Goal: Task Accomplishment & Management: Manage account settings

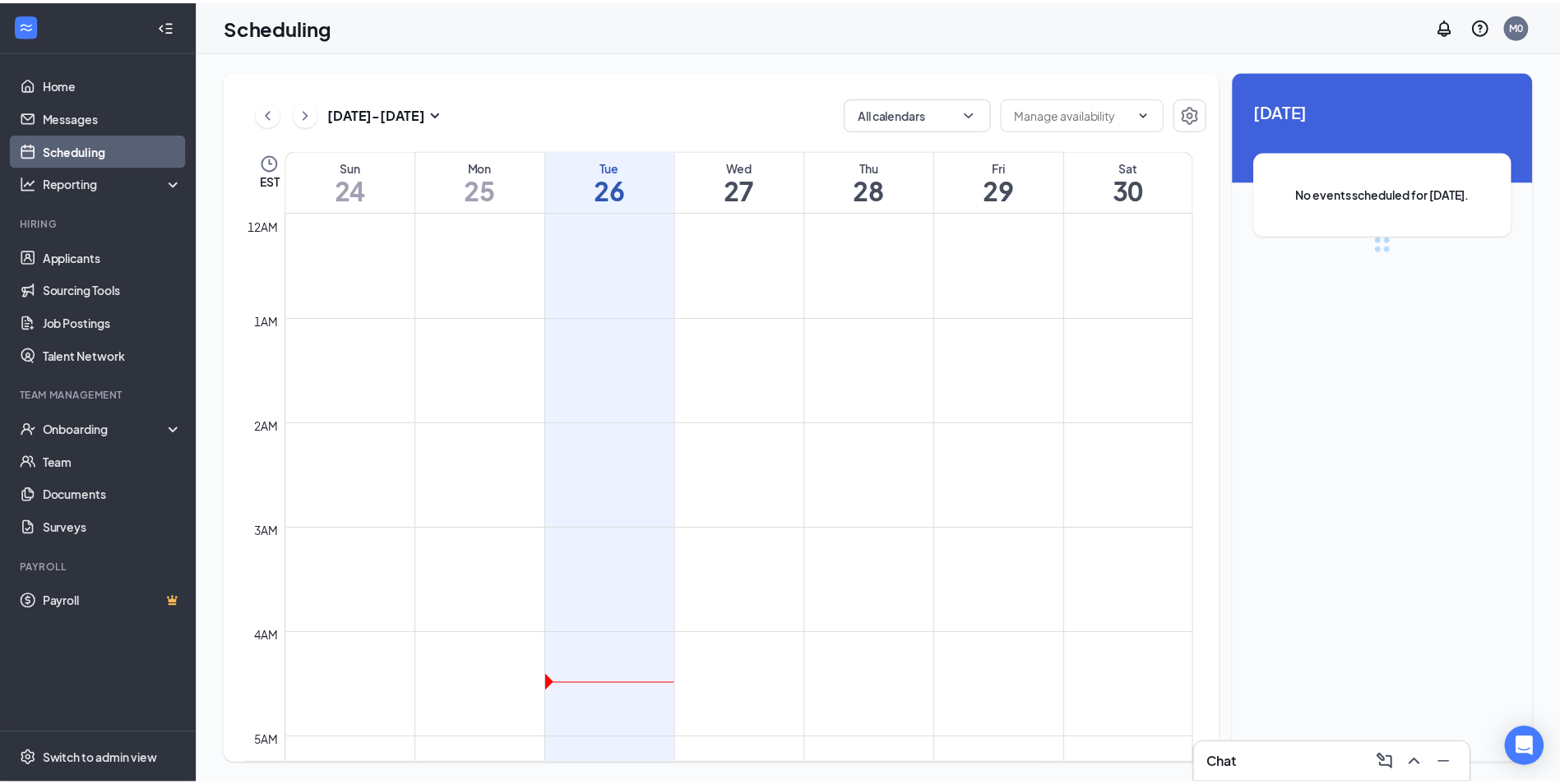
scroll to position [808, 0]
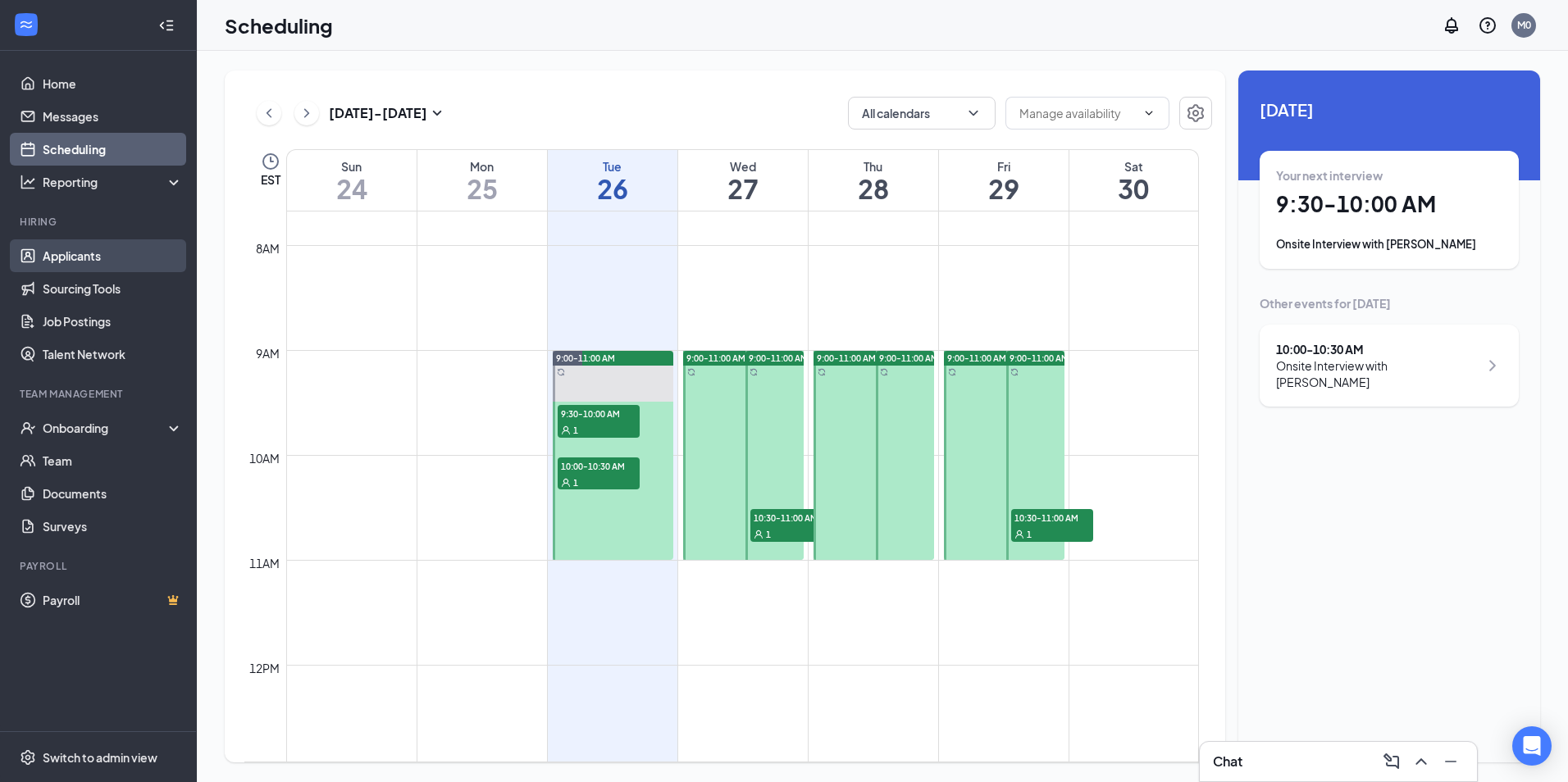
click at [122, 255] on link "Applicants" at bounding box center [113, 255] width 140 height 33
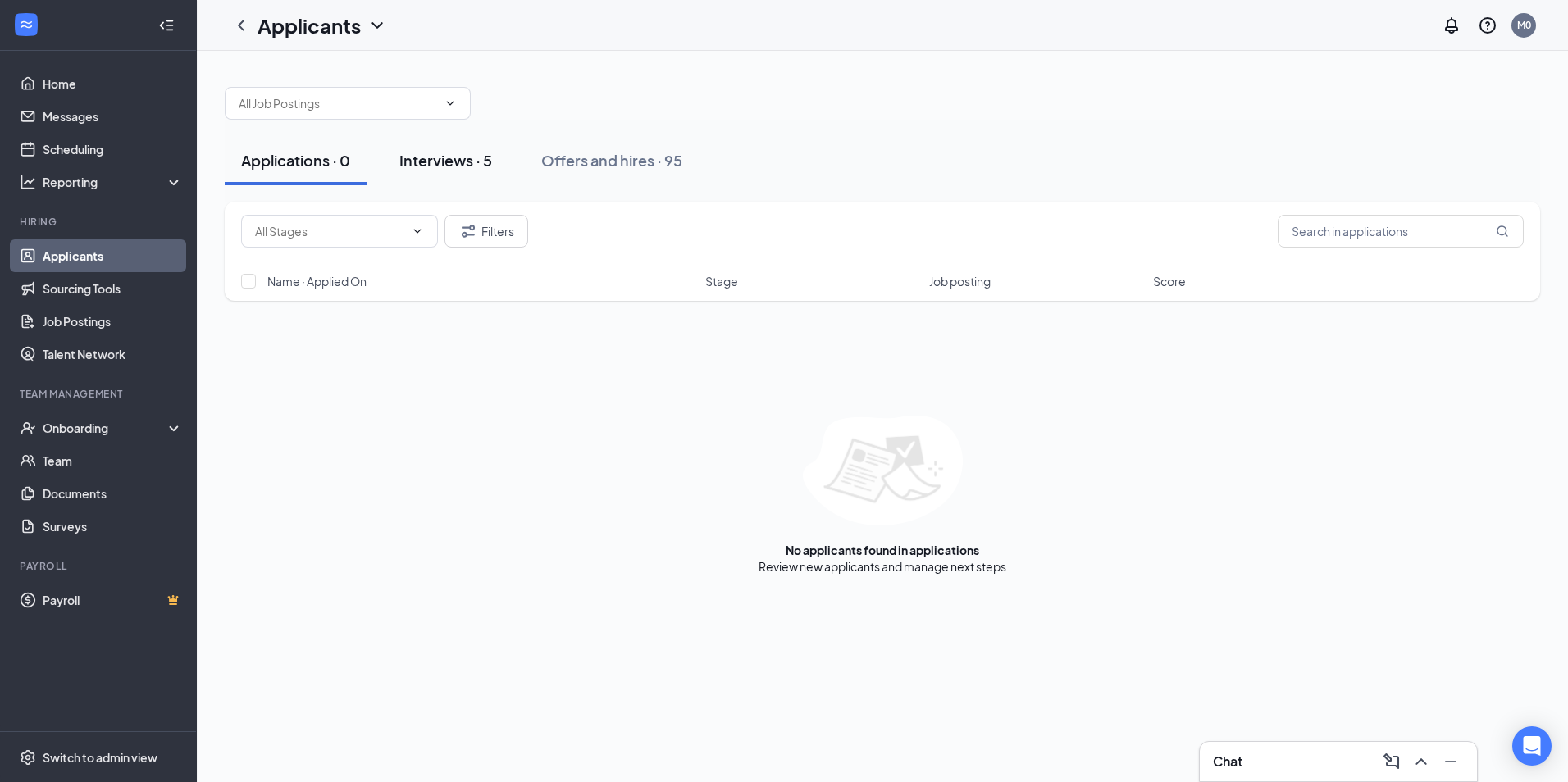
click at [470, 173] on button "Interviews · 5" at bounding box center [445, 160] width 125 height 49
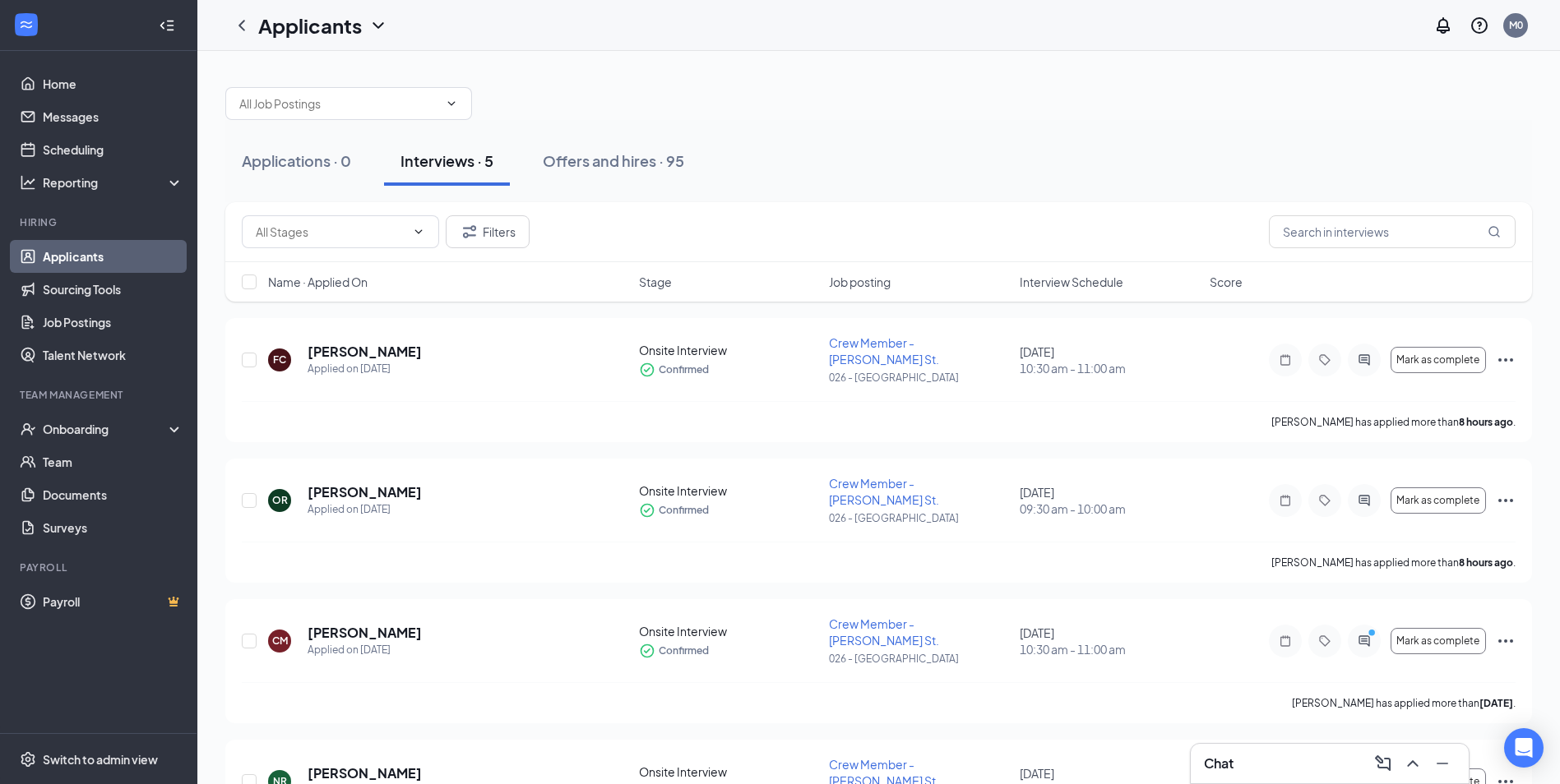
click at [1115, 297] on div "Name · Applied On Stage Job posting Interview Schedule Score" at bounding box center [878, 282] width 1307 height 39
click at [1100, 284] on span "Interview Schedule" at bounding box center [1071, 282] width 104 height 17
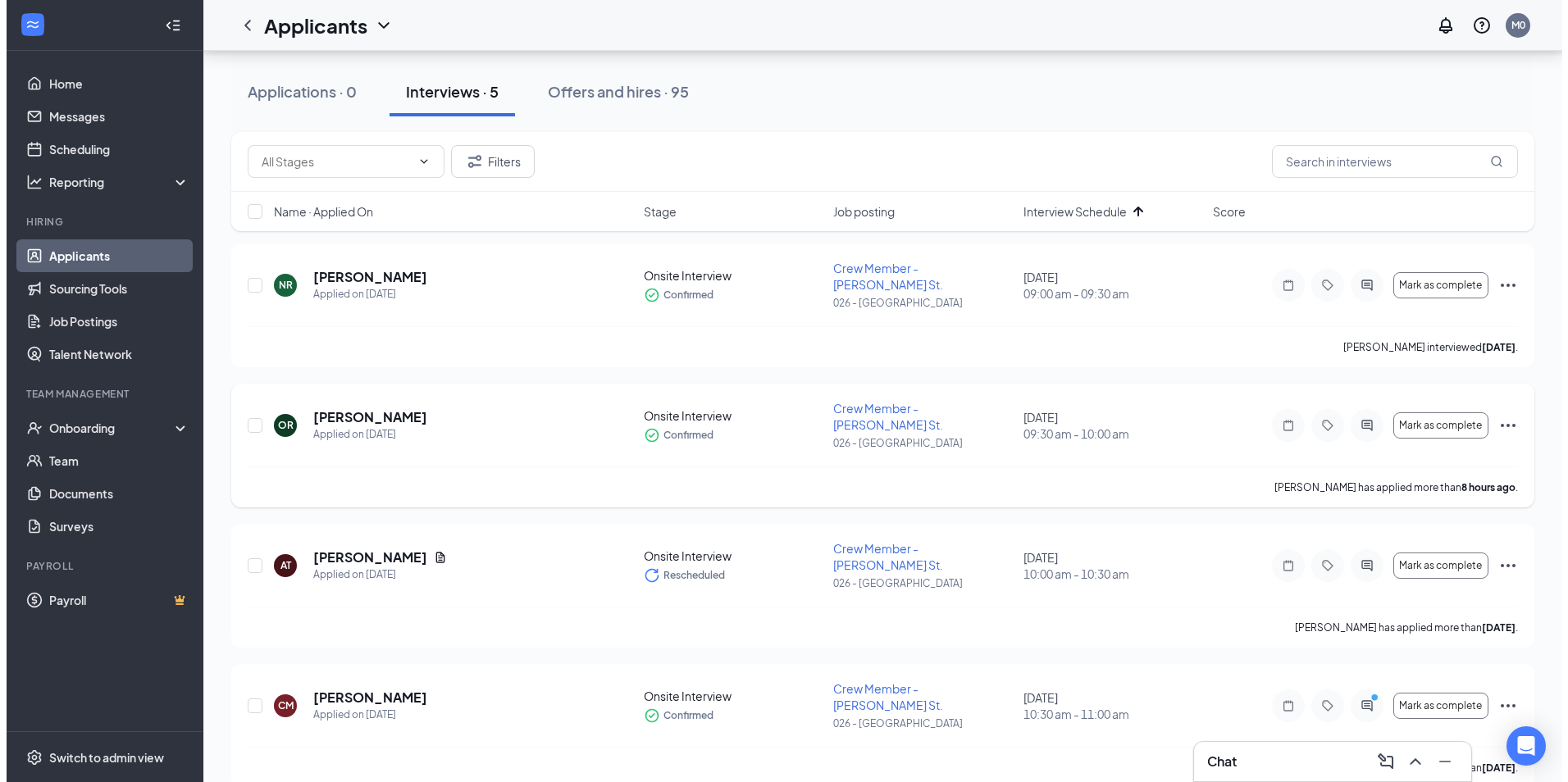
scroll to position [164, 0]
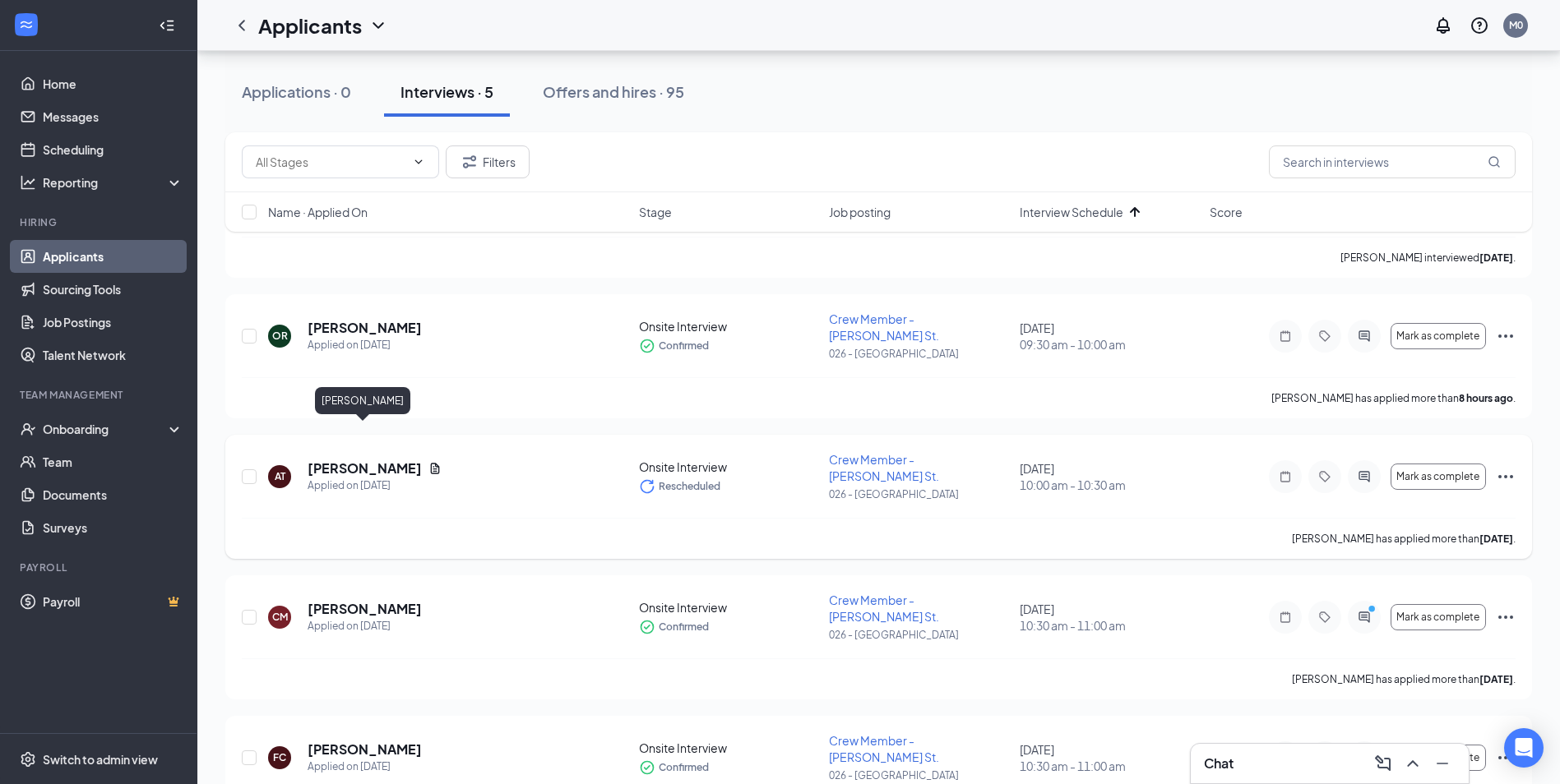
click at [370, 460] on h5 "[PERSON_NAME]" at bounding box center [365, 469] width 115 height 18
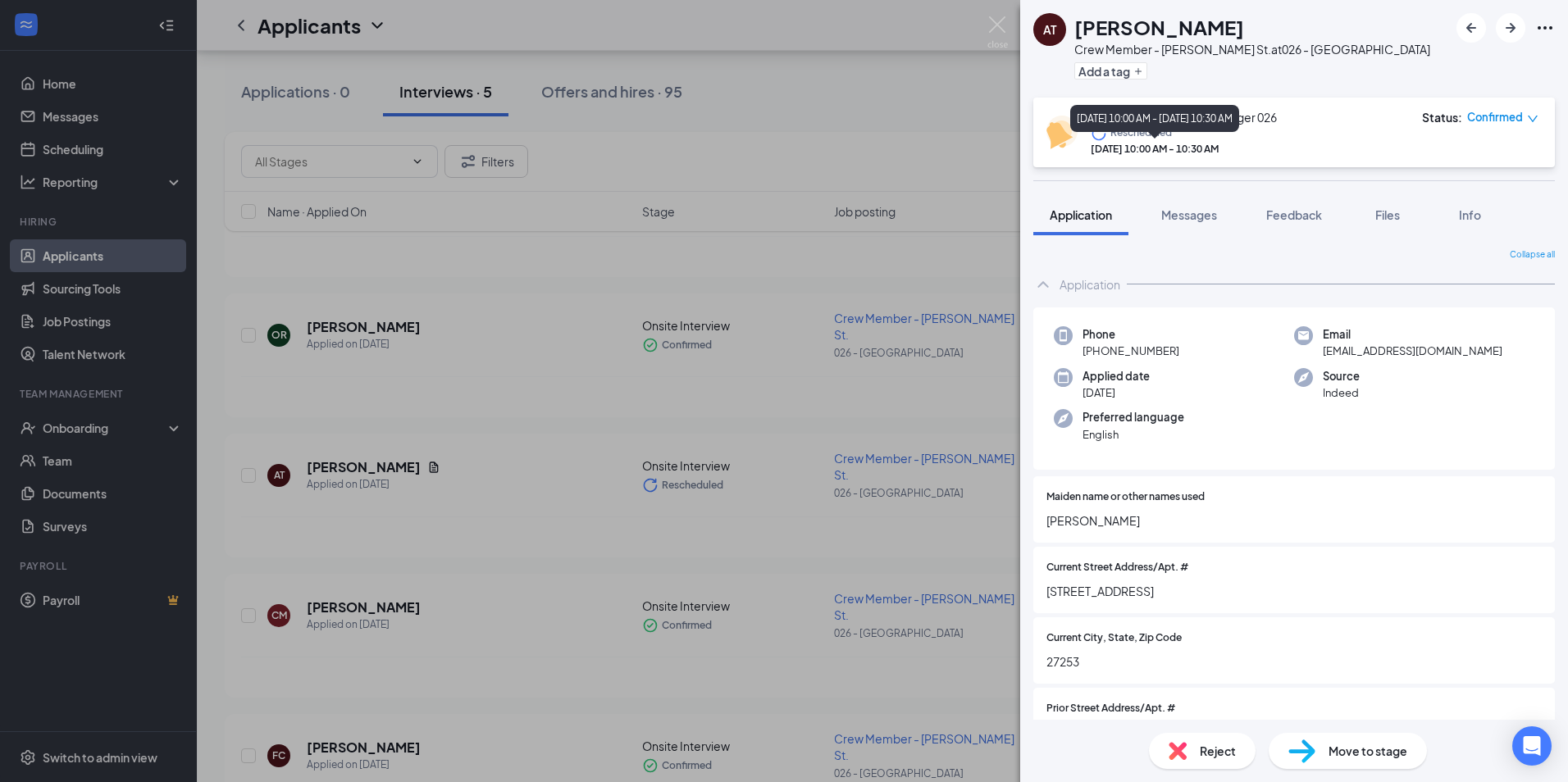
click at [1123, 133] on div "[DATE] 10:00 AM - [DATE] 10:30 AM" at bounding box center [1154, 122] width 169 height 33
click at [1208, 195] on button "Messages" at bounding box center [1189, 214] width 88 height 41
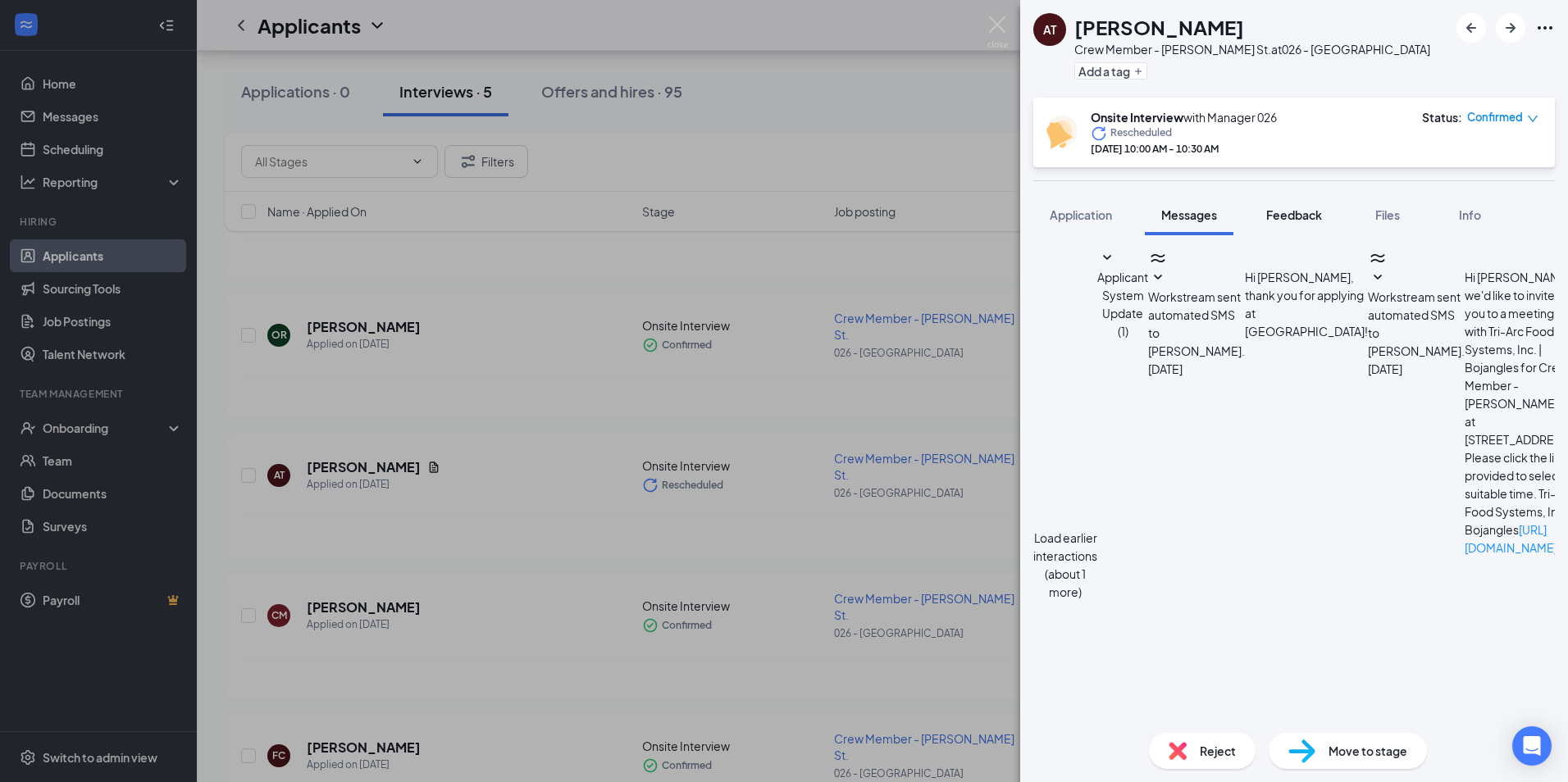
scroll to position [431, 0]
click at [1306, 217] on span "Feedback" at bounding box center [1294, 215] width 56 height 15
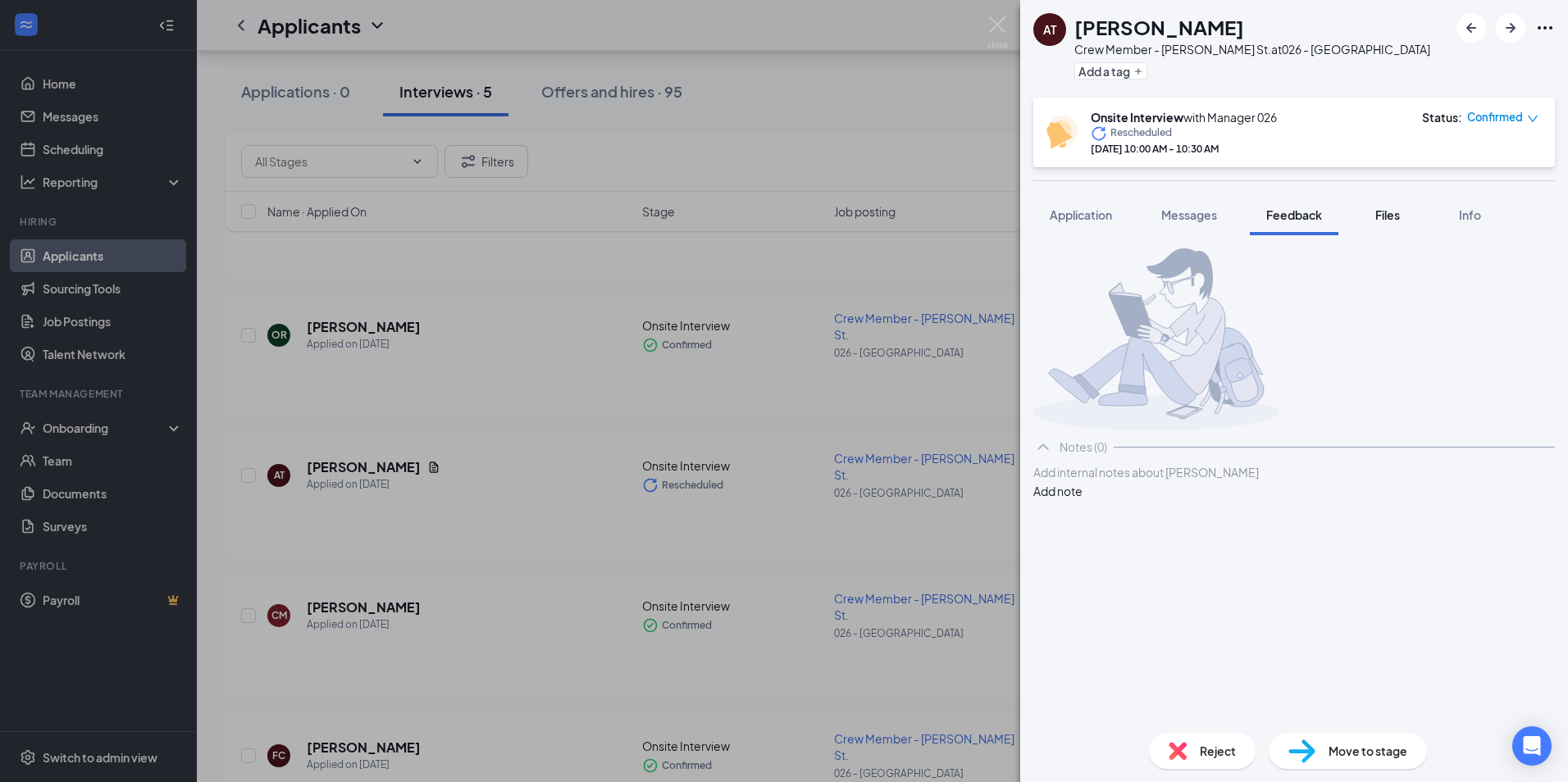
click at [1383, 215] on span "Files" at bounding box center [1388, 215] width 25 height 15
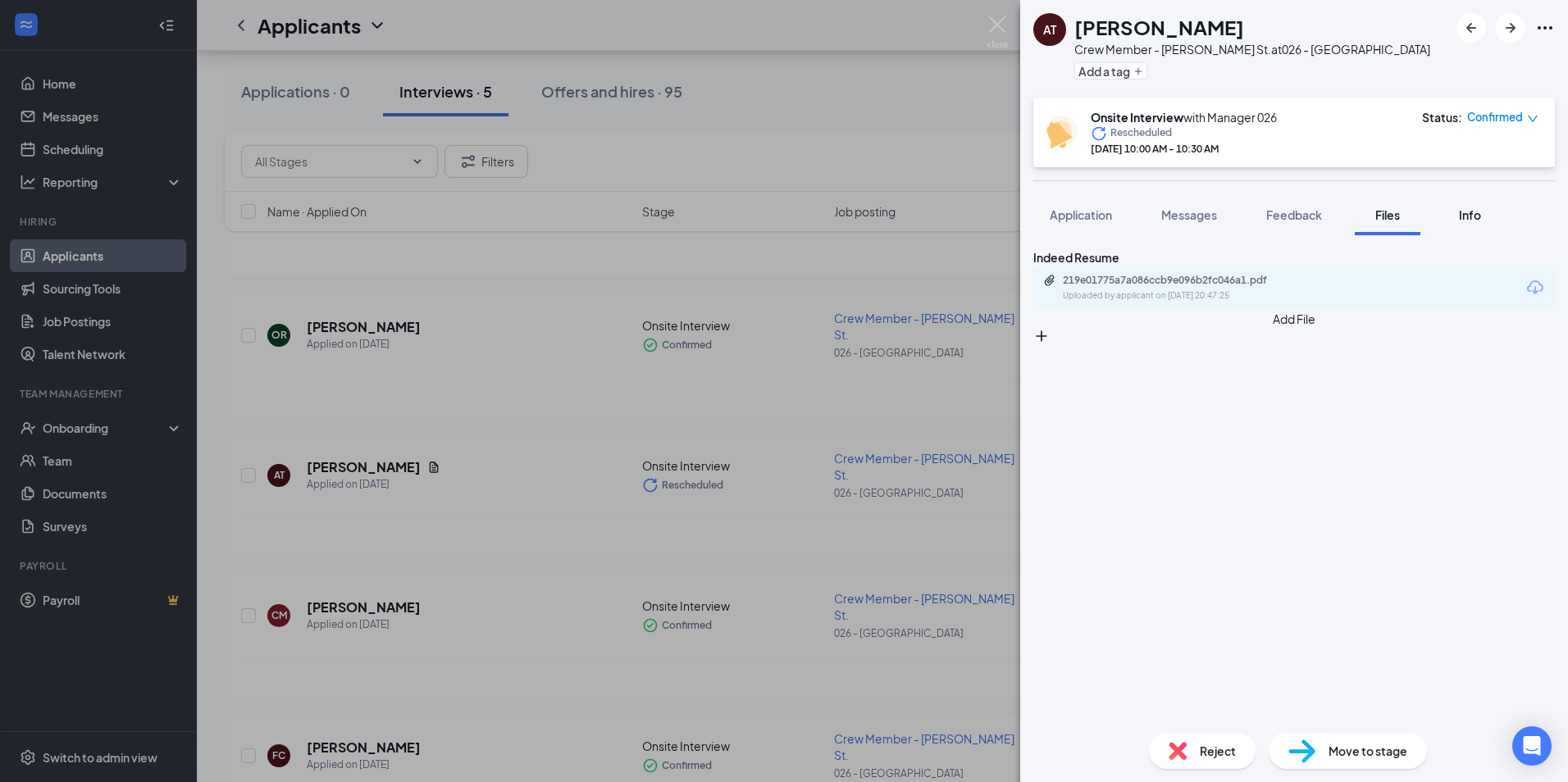
click at [1461, 215] on span "Info" at bounding box center [1470, 215] width 23 height 15
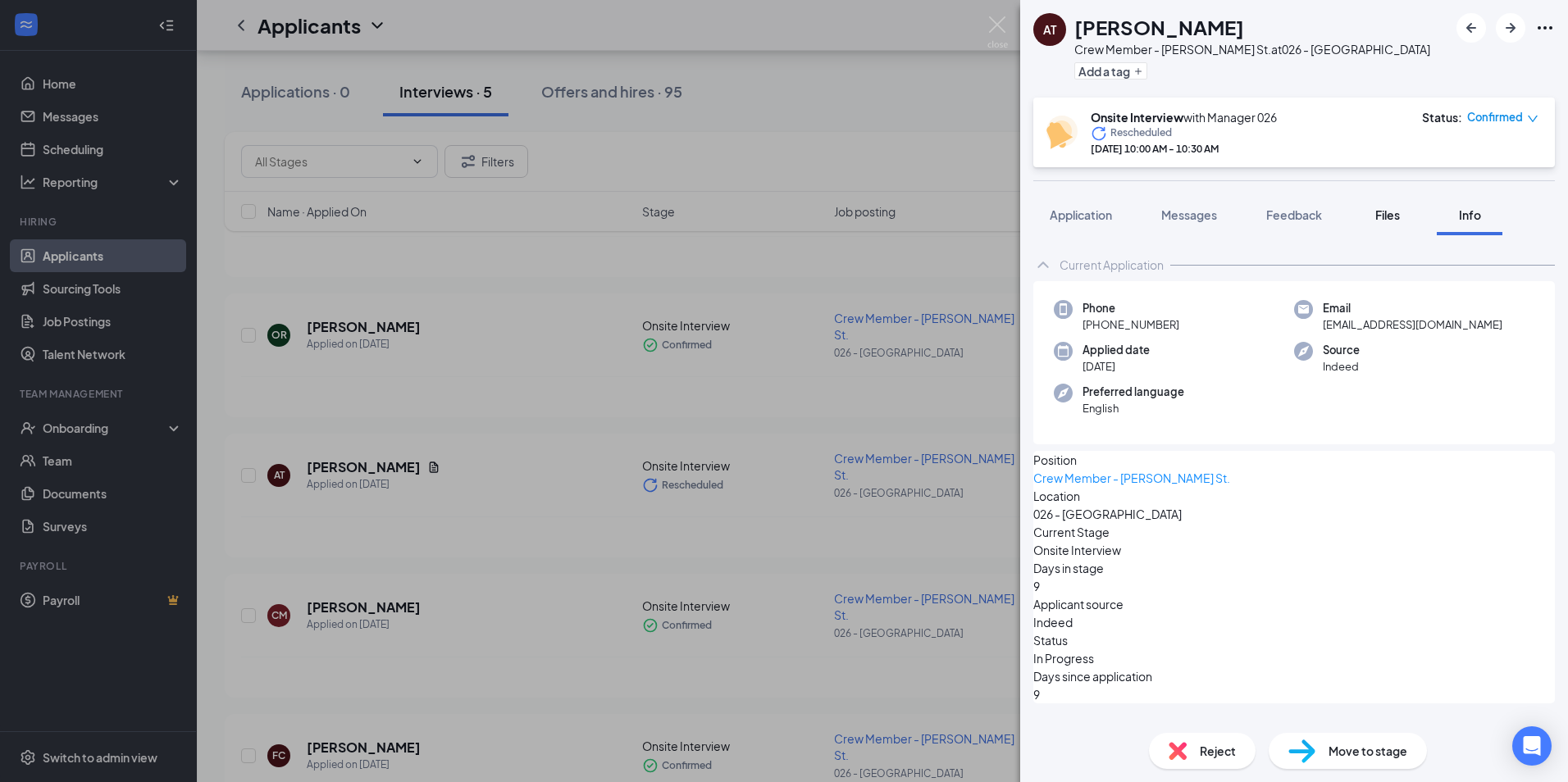
click at [1400, 217] on span "Files" at bounding box center [1388, 215] width 25 height 15
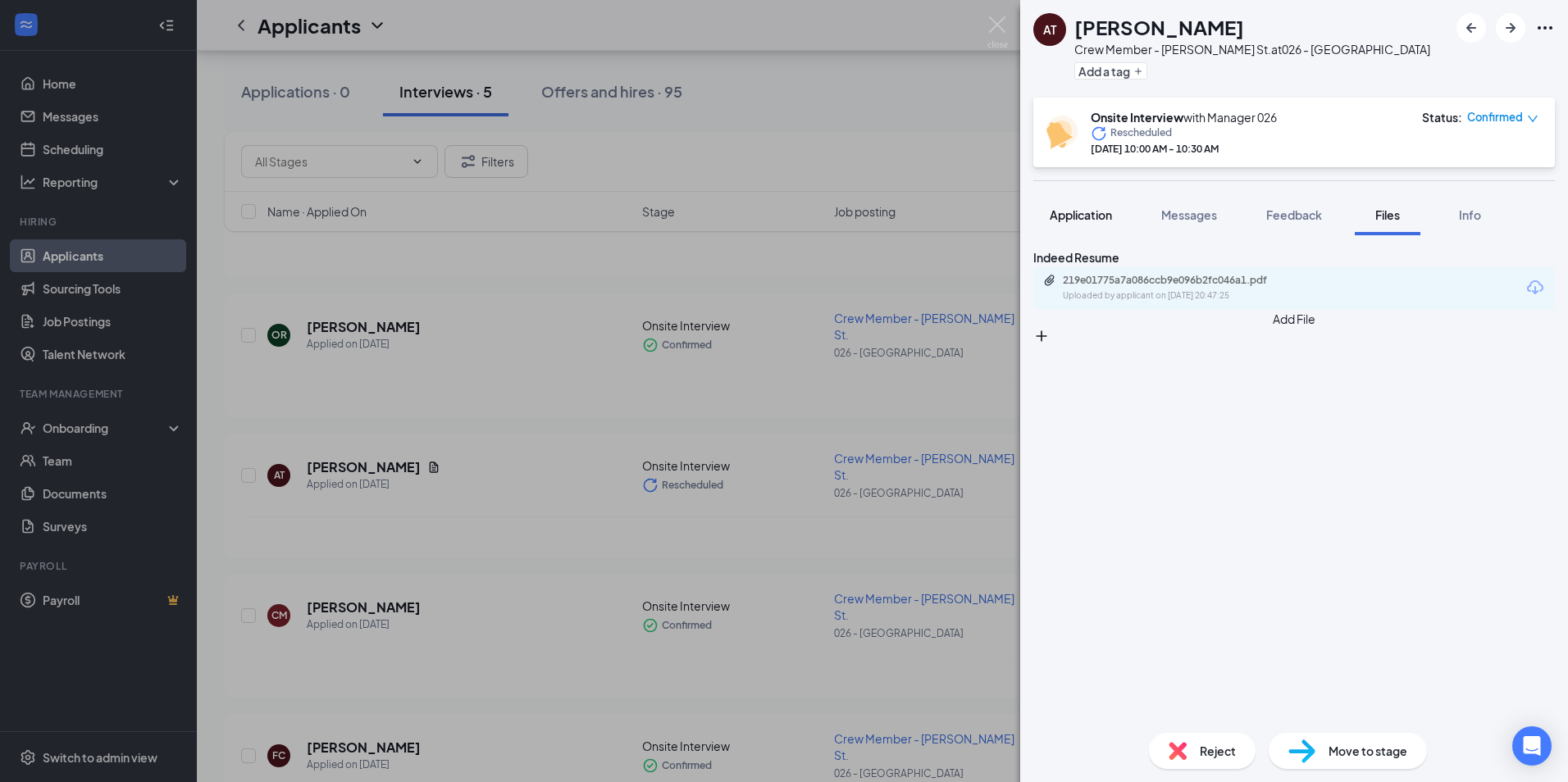
click at [1093, 214] on span "Application" at bounding box center [1081, 215] width 63 height 15
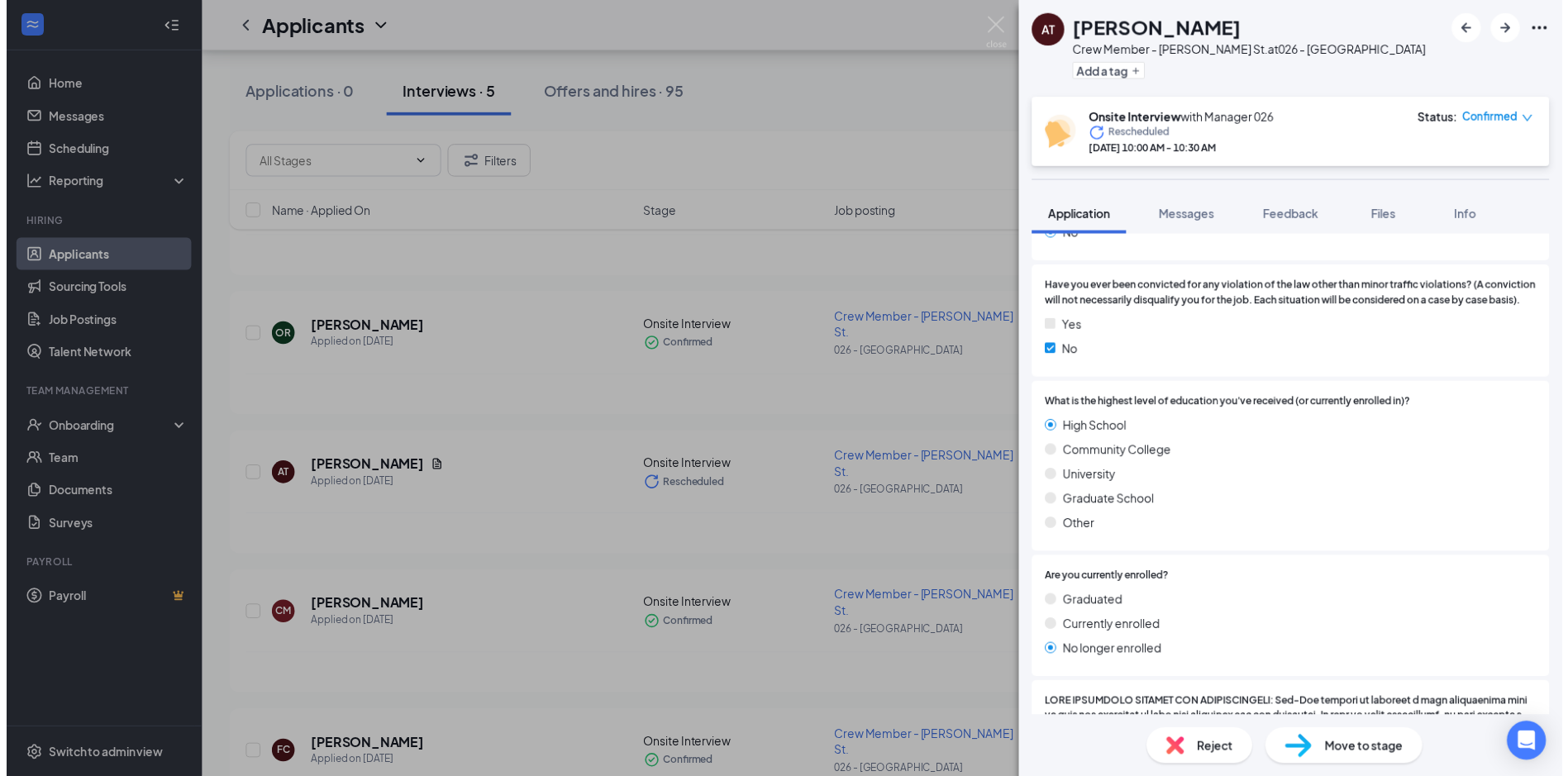
scroll to position [1571, 0]
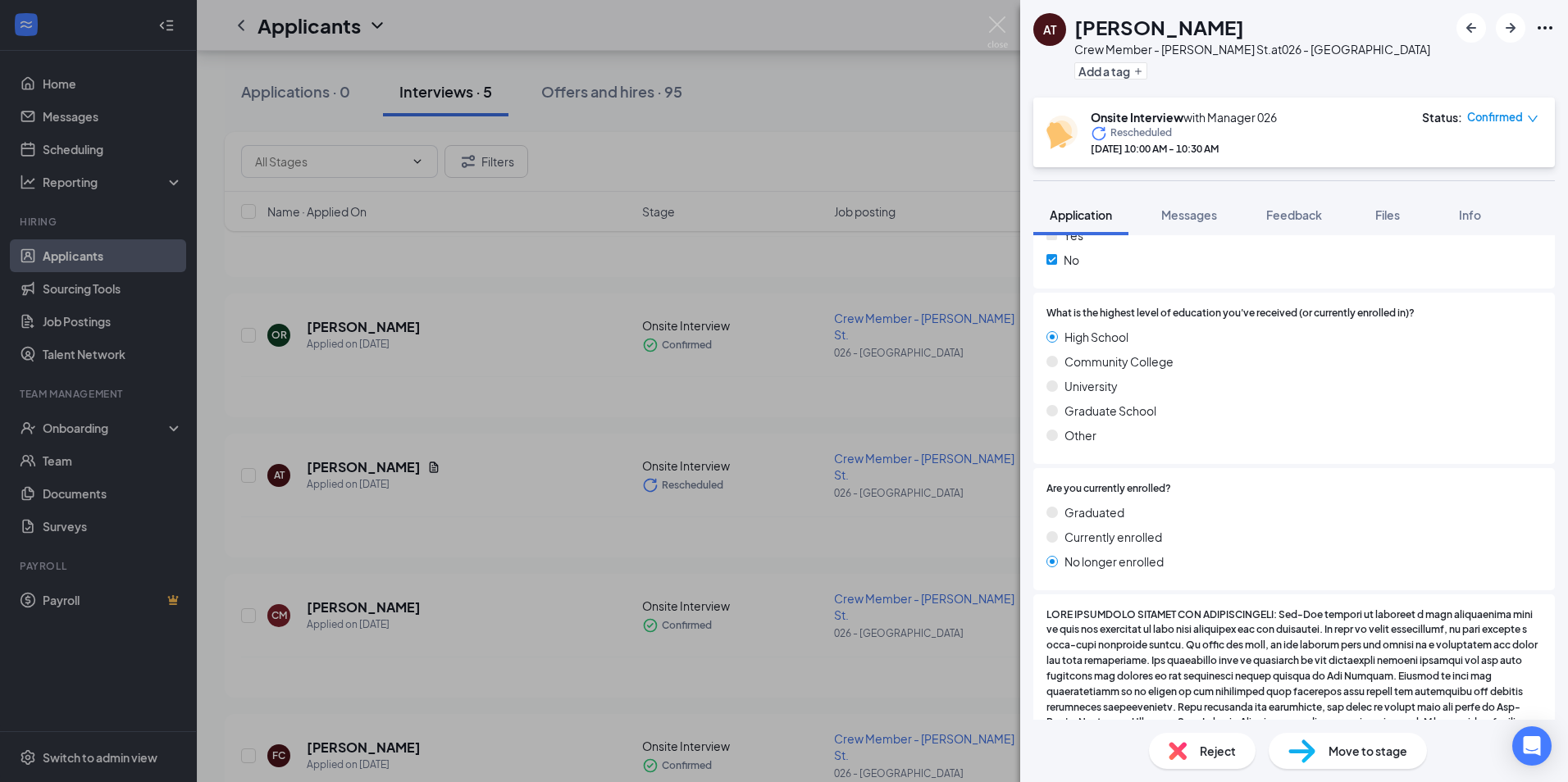
click at [544, 660] on div "AT [PERSON_NAME] Crew Member - [PERSON_NAME][GEOGRAPHIC_DATA] at 026 - [GEOGRAP…" at bounding box center [784, 391] width 1568 height 782
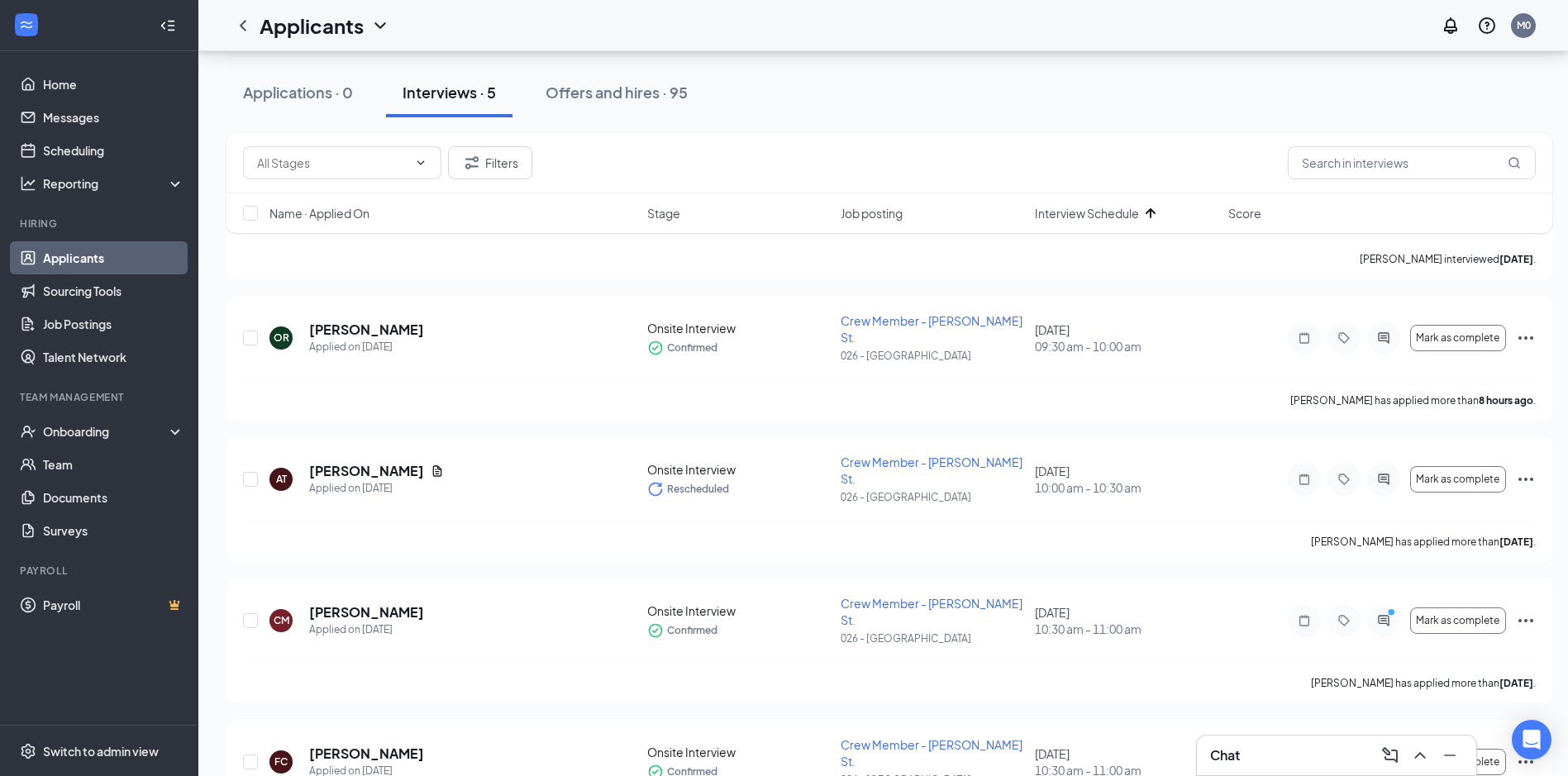
scroll to position [183, 0]
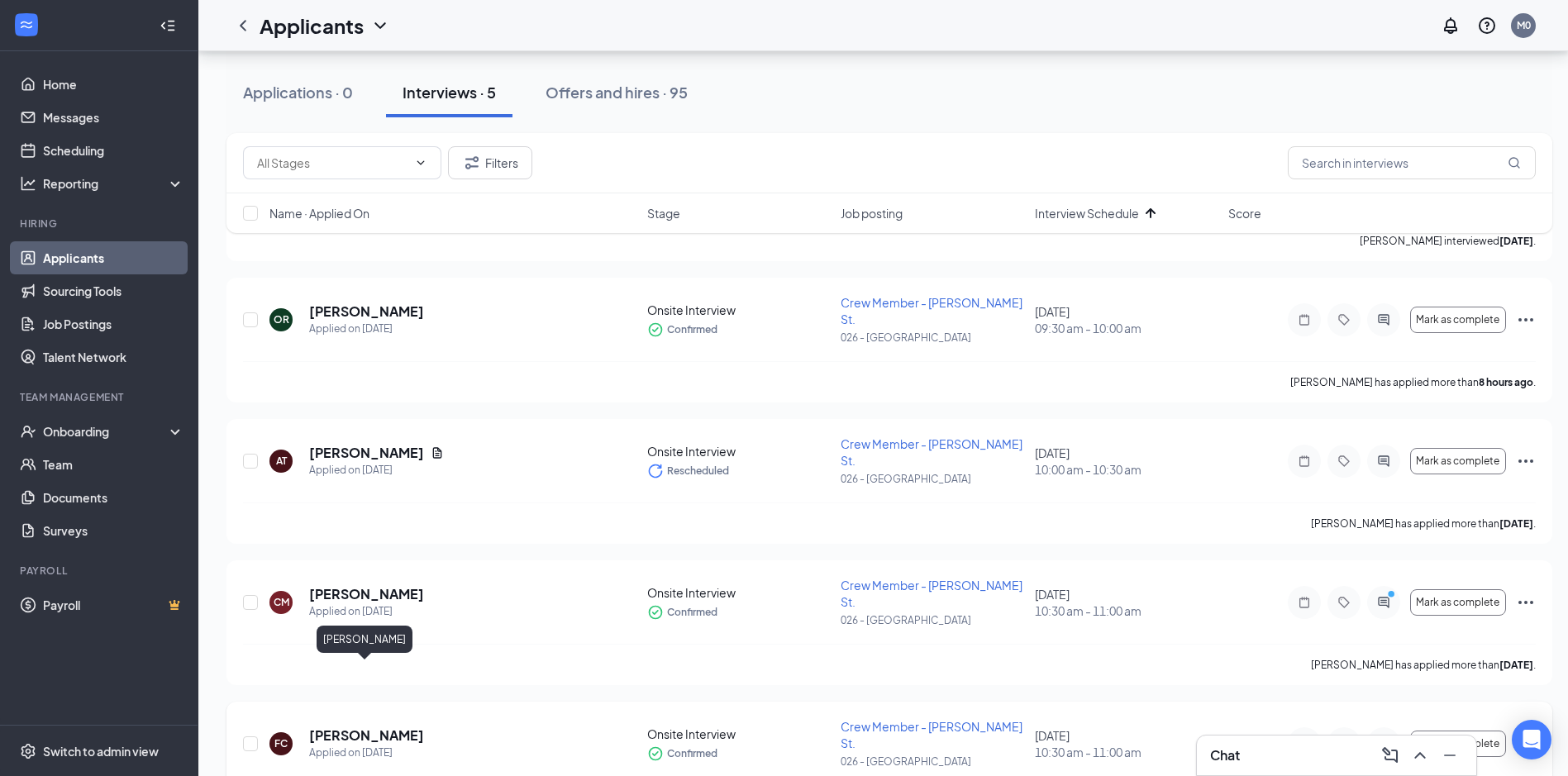
click at [390, 726] on h5 "[PERSON_NAME]" at bounding box center [366, 736] width 115 height 18
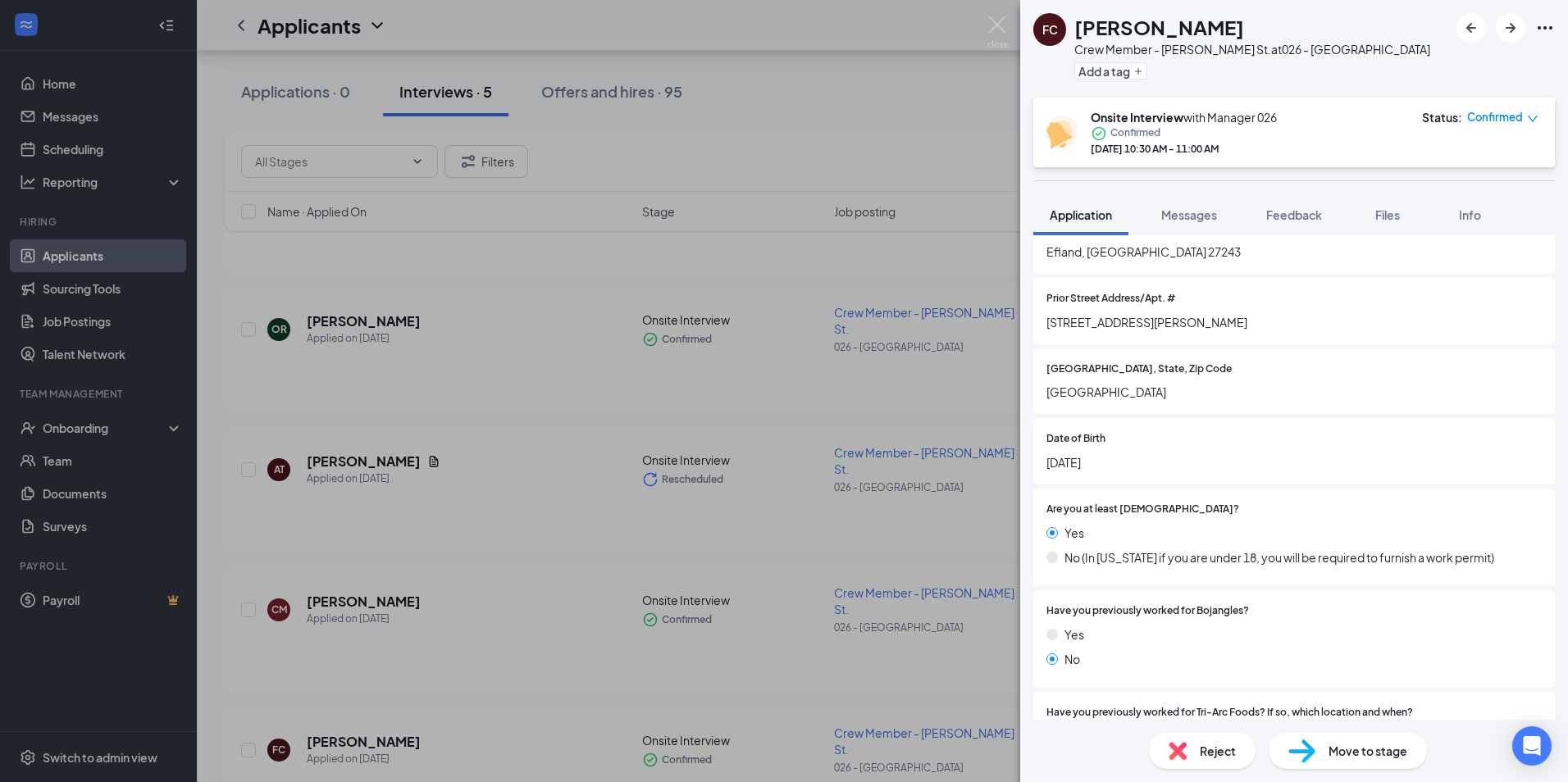
scroll to position [492, 0]
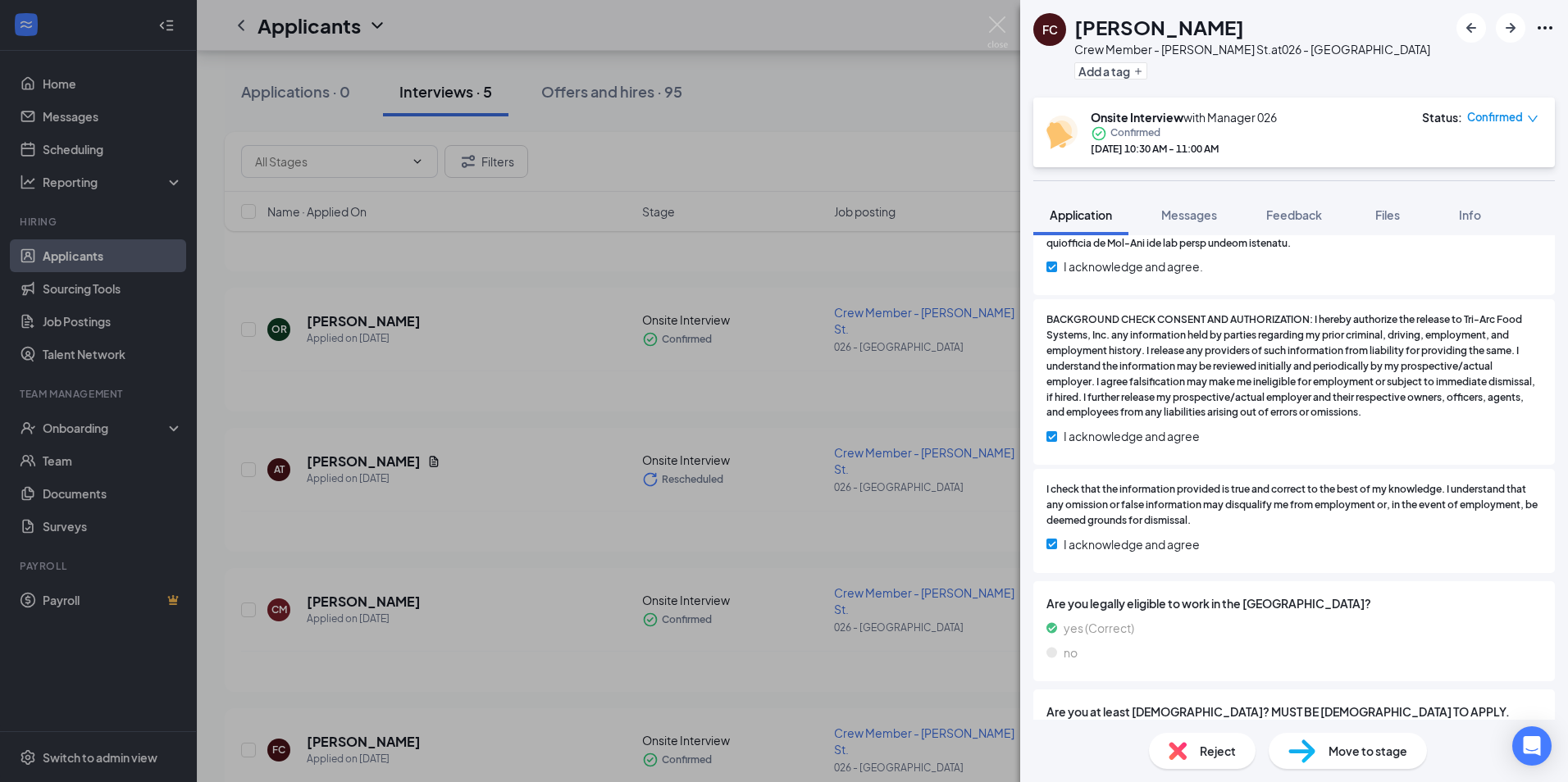
drag, startPoint x: 1203, startPoint y: 599, endPoint x: 1185, endPoint y: 452, distance: 148.1
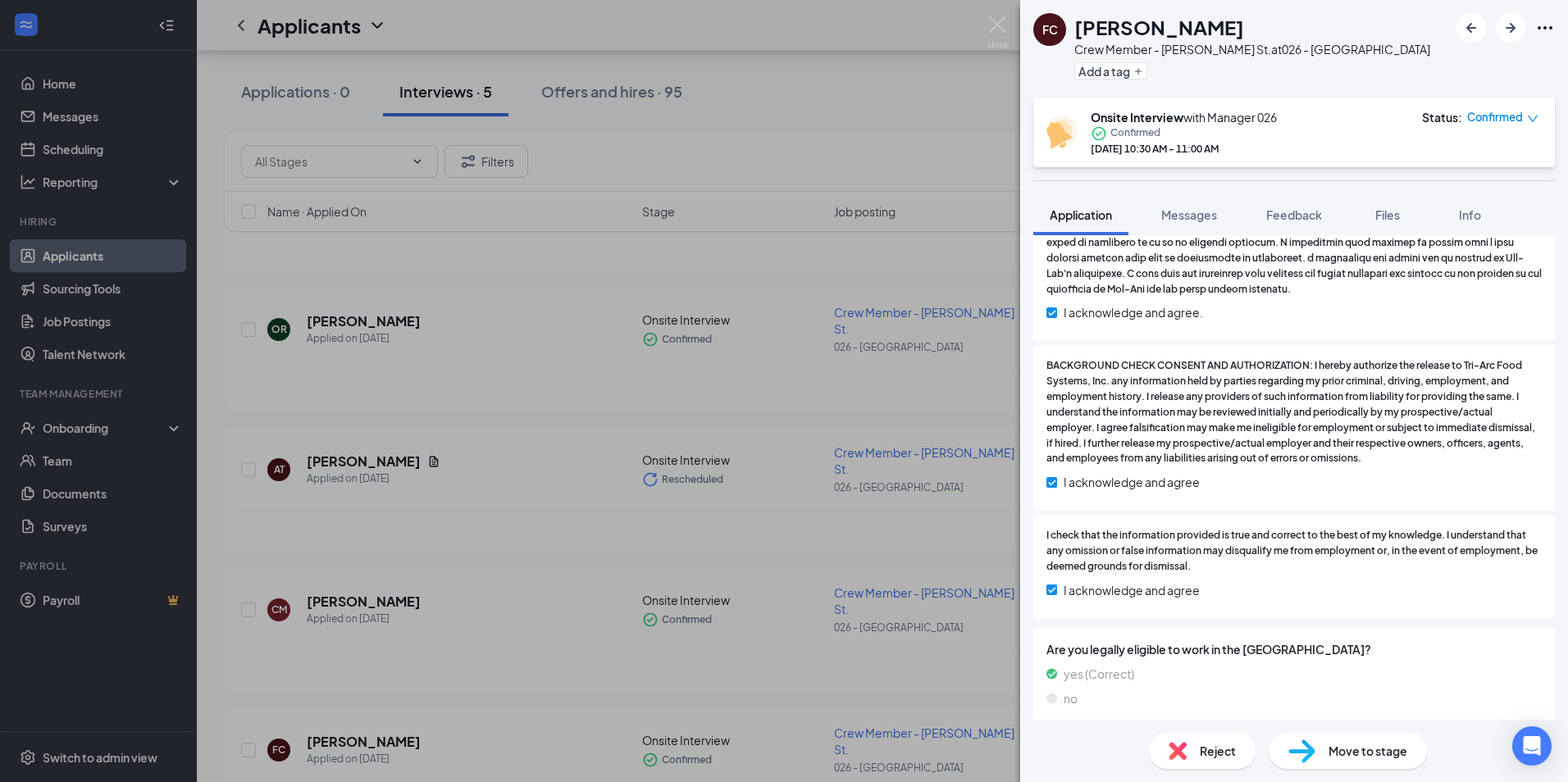
drag, startPoint x: 1180, startPoint y: 364, endPoint x: 1199, endPoint y: 252, distance: 113.6
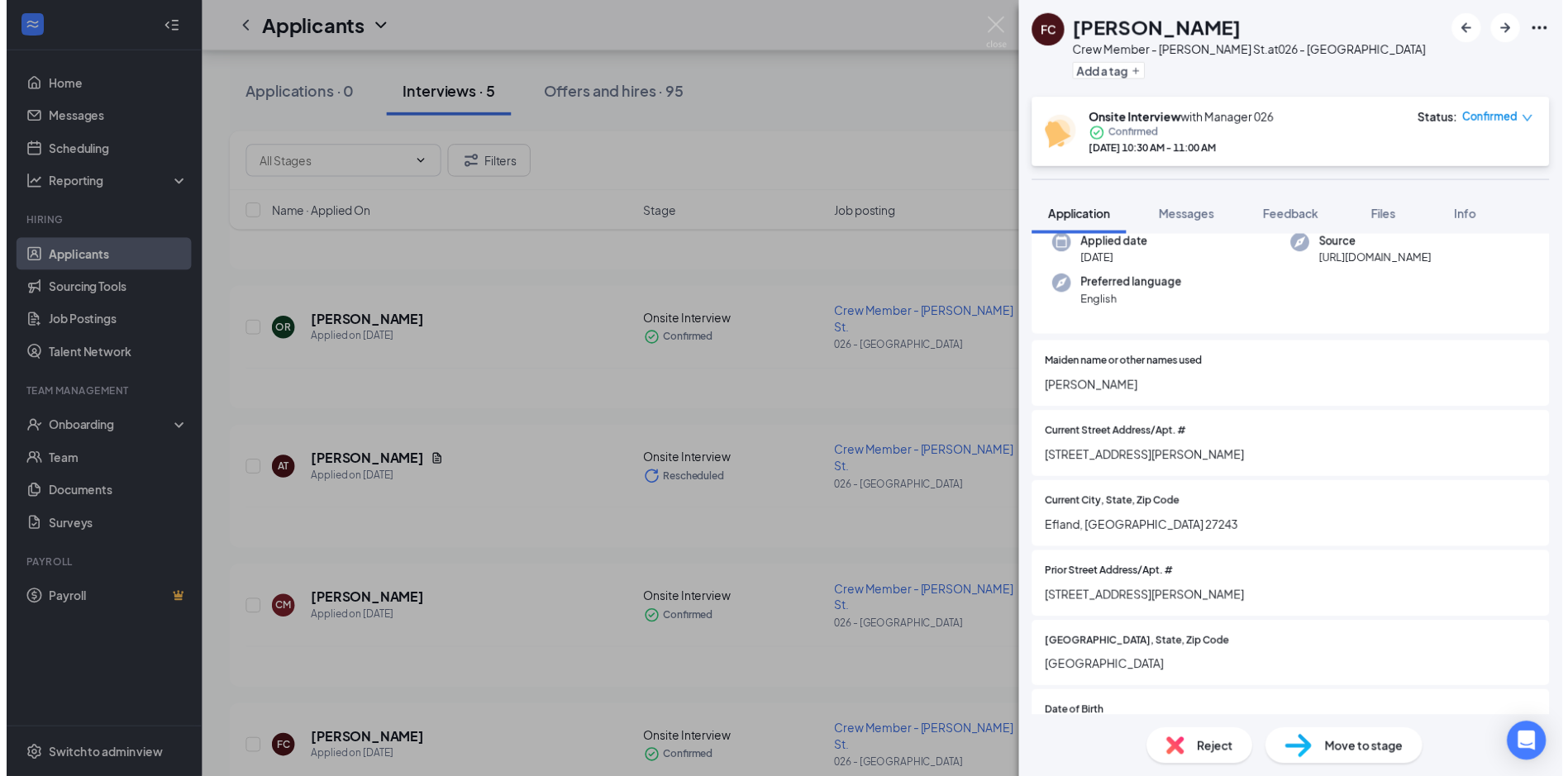
scroll to position [0, 0]
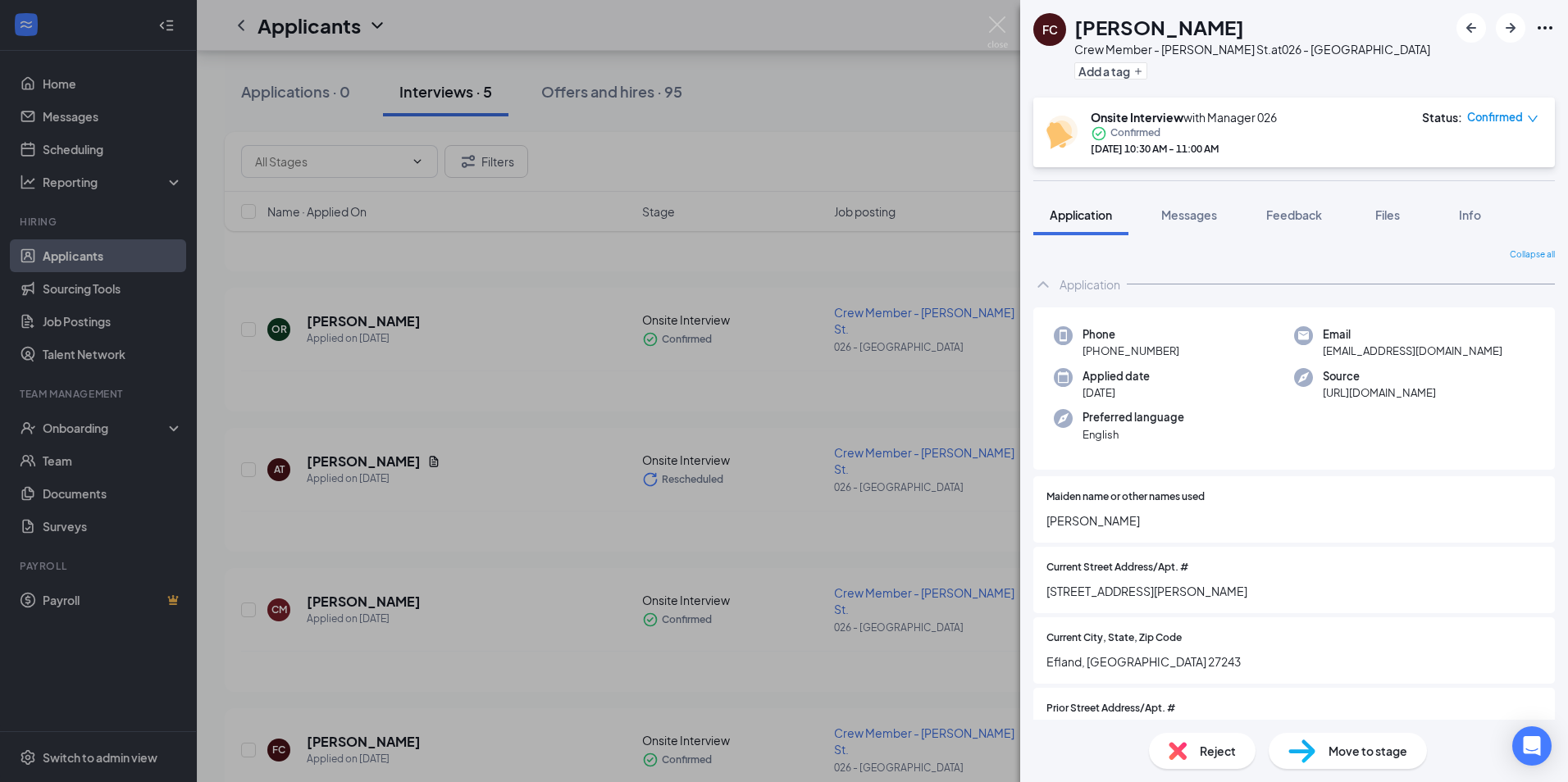
click at [747, 625] on div "[PERSON_NAME] Crisp Crew Member - [PERSON_NAME][GEOGRAPHIC_DATA] at [GEOGRAPHIC…" at bounding box center [784, 391] width 1568 height 782
click at [741, 429] on div "[PERSON_NAME] Crisp Crew Member - [PERSON_NAME][GEOGRAPHIC_DATA] at [GEOGRAPHIC…" at bounding box center [784, 391] width 1568 height 782
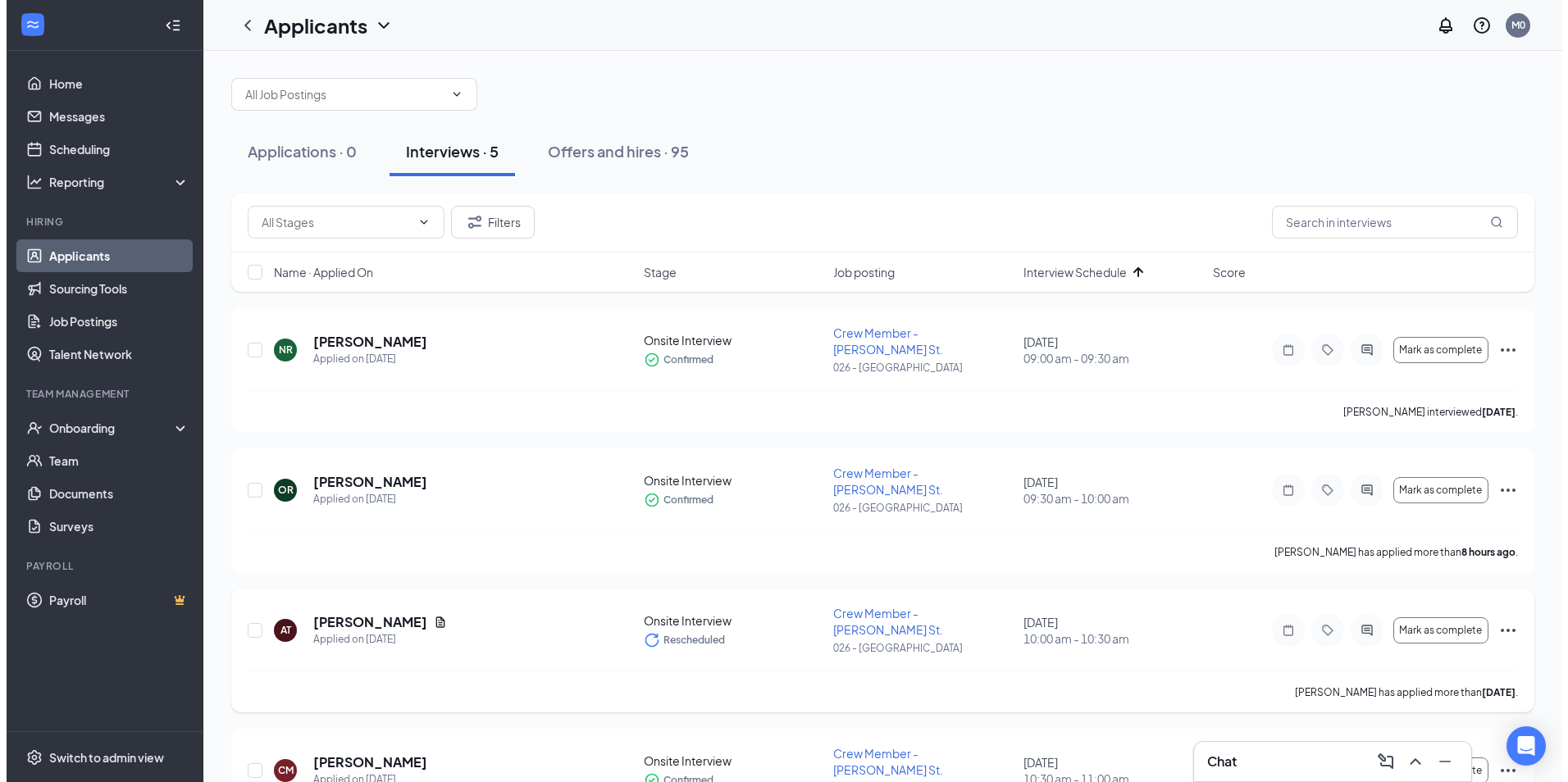
scroll to position [6, 0]
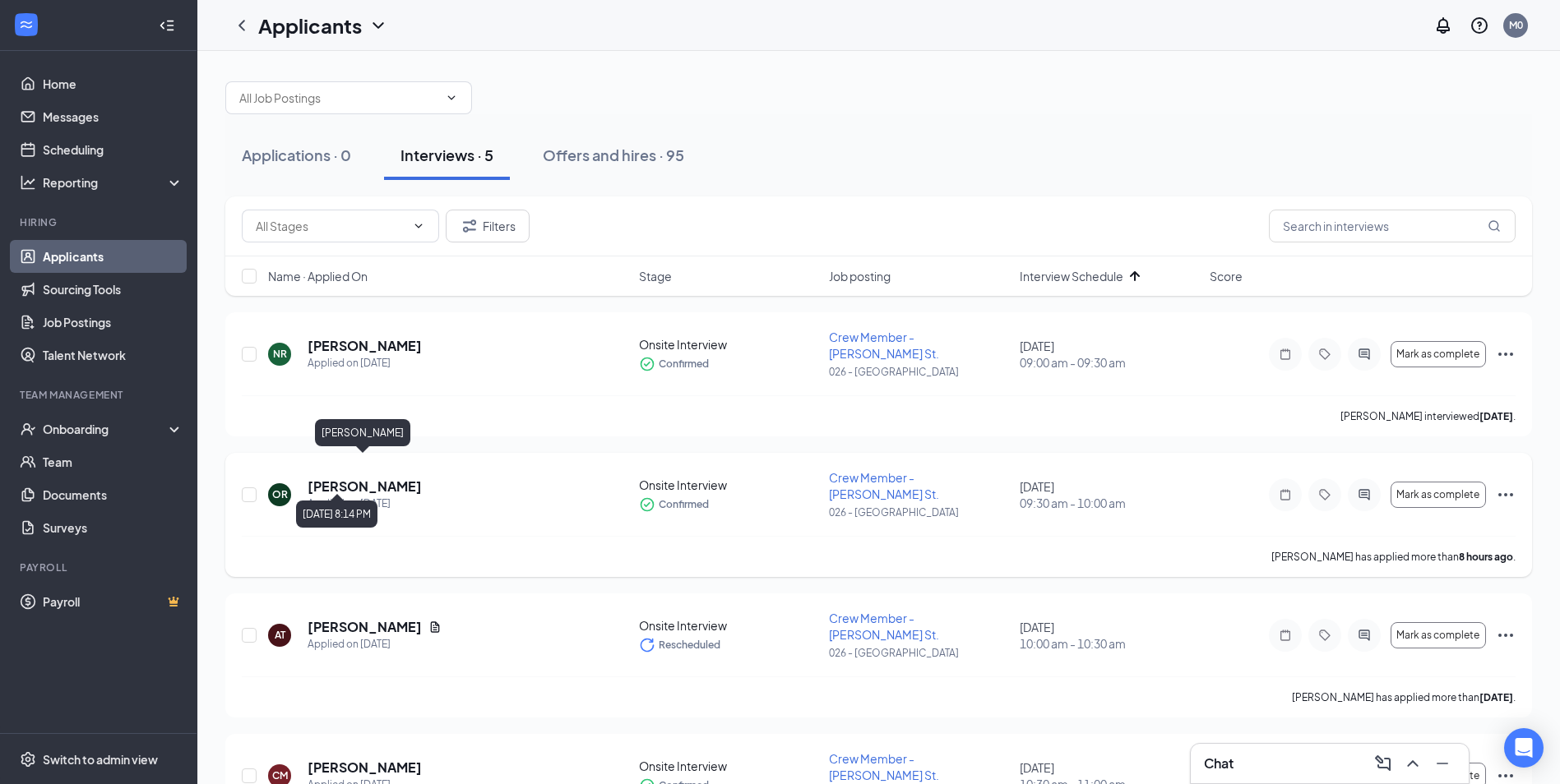
click at [388, 477] on h5 "[PERSON_NAME]" at bounding box center [365, 486] width 115 height 18
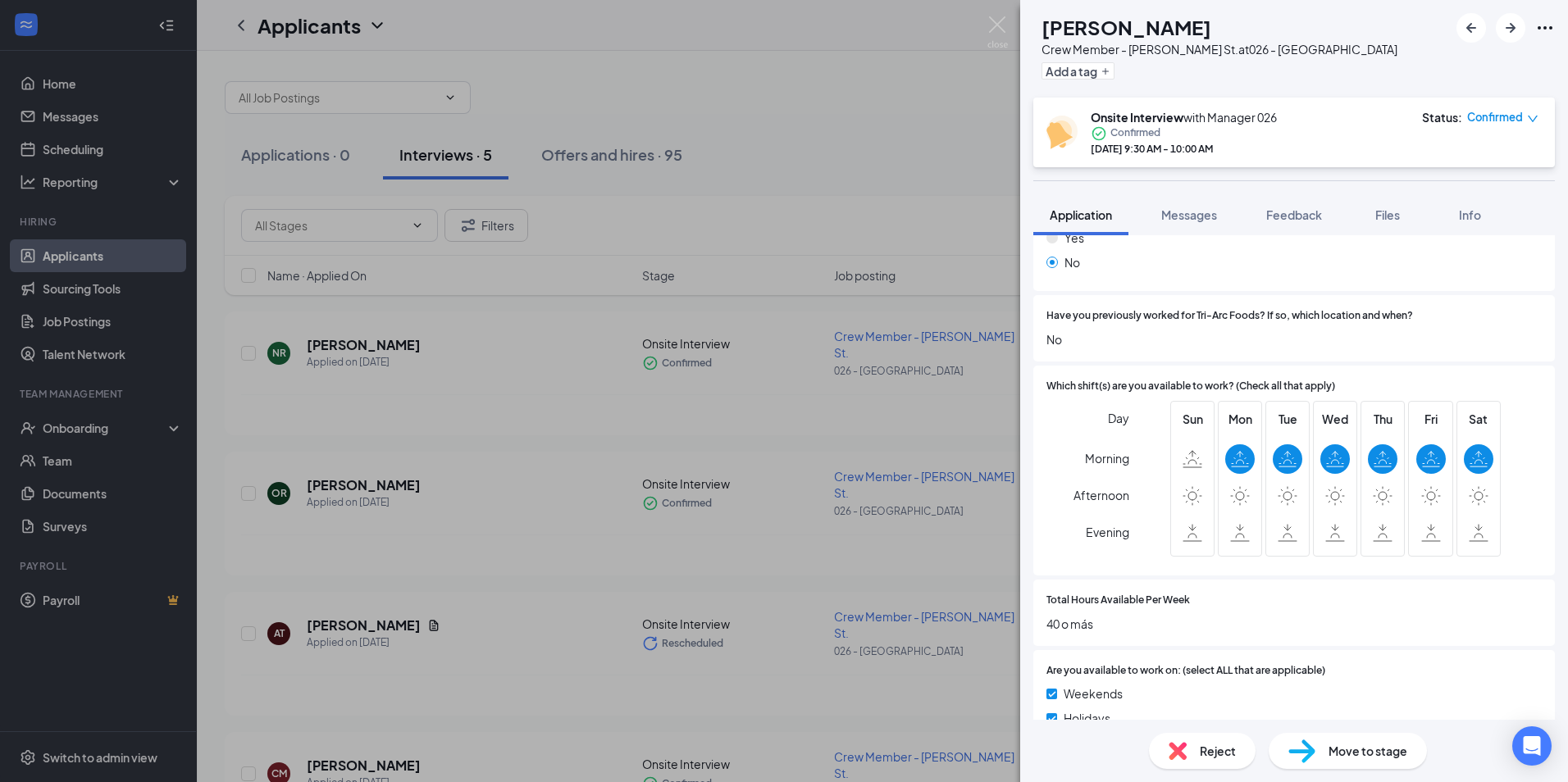
scroll to position [902, 0]
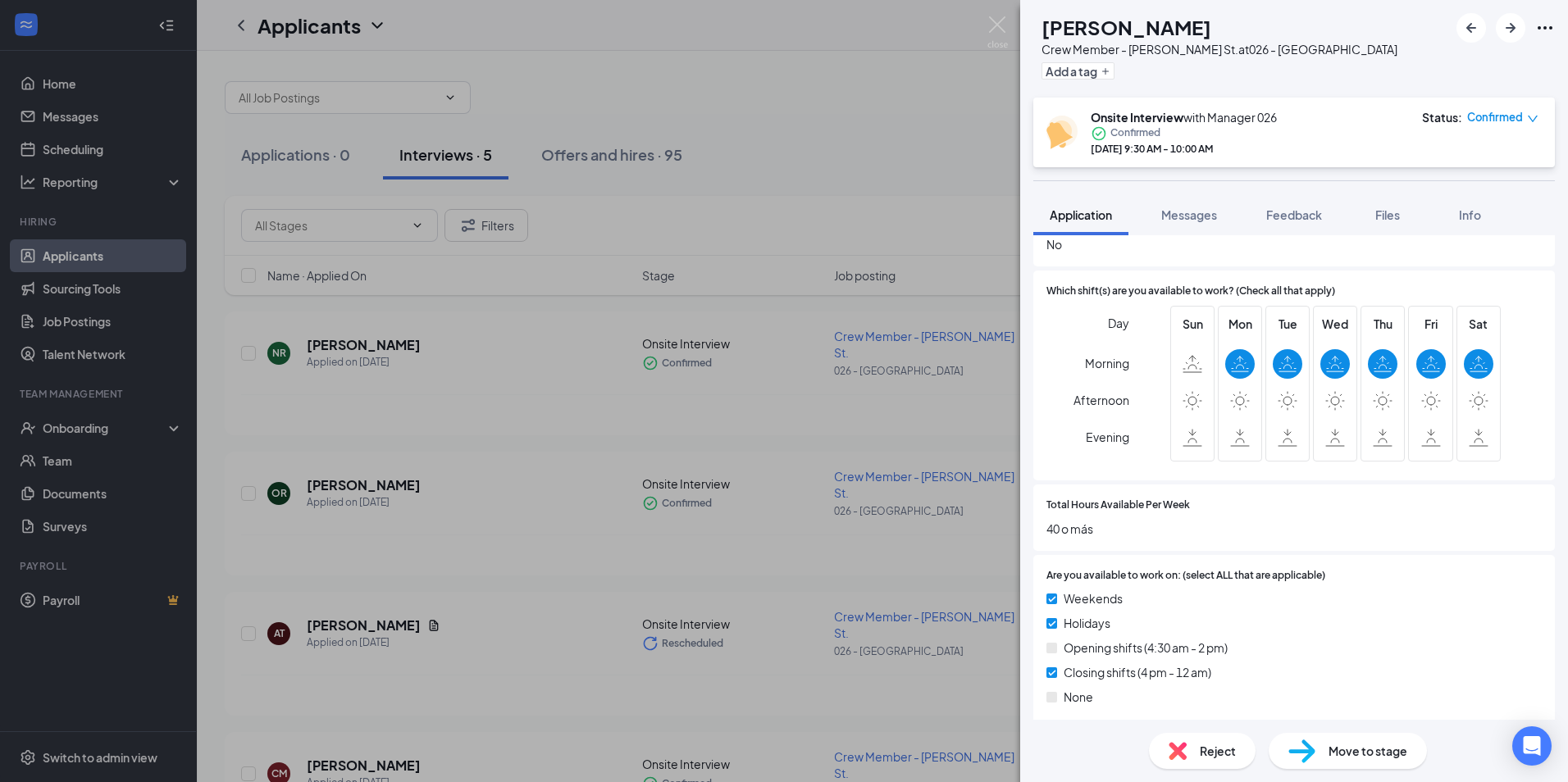
click at [1214, 759] on span "Reject" at bounding box center [1218, 751] width 36 height 18
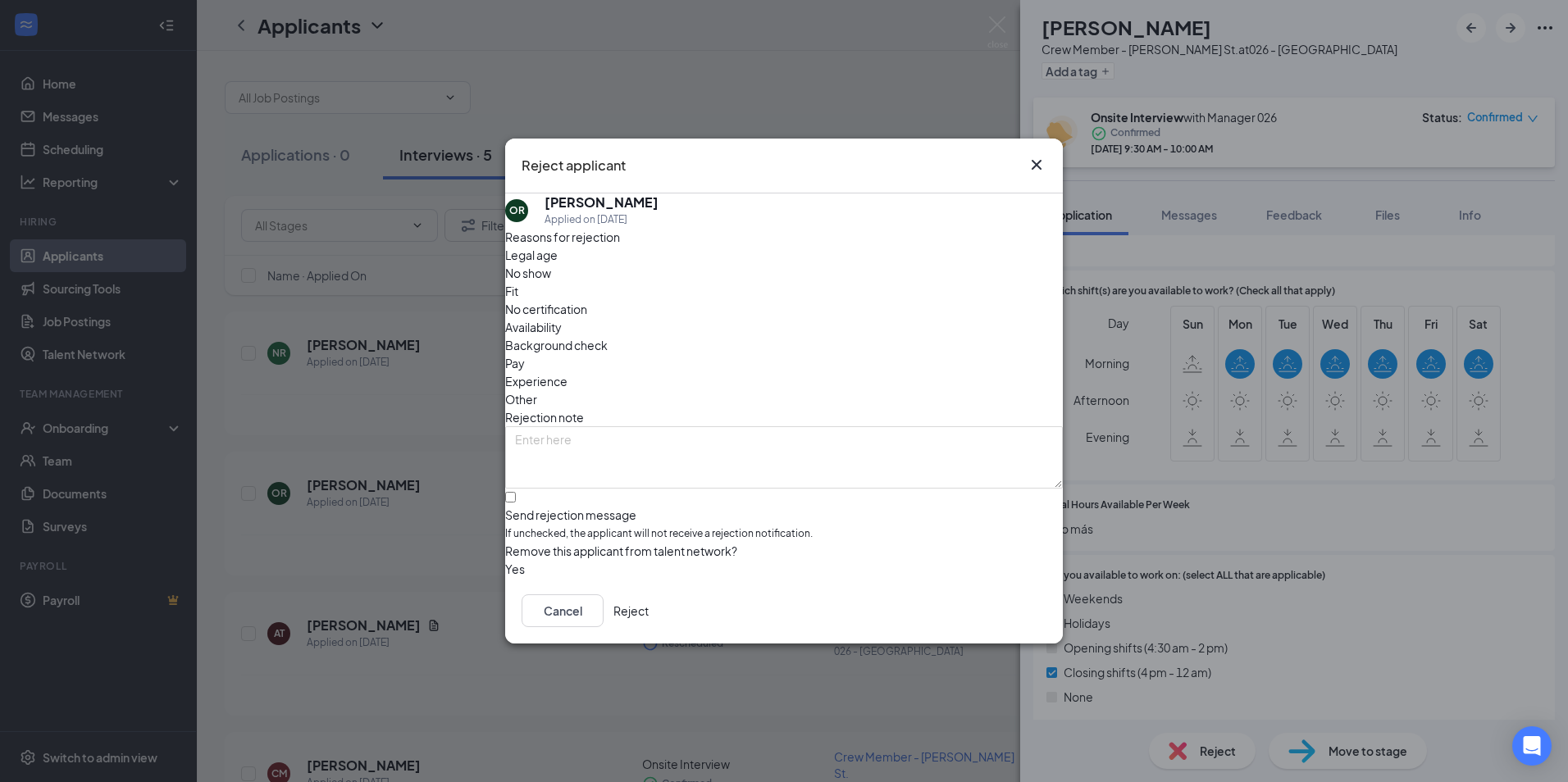
click at [918, 318] on div "Availability" at bounding box center [784, 328] width 558 height 18
click at [743, 426] on textarea at bounding box center [784, 457] width 558 height 63
type textarea "No [DATE] availability. That is the day we need help the most. -[PERSON_NAME], …"
click at [563, 504] on div "Reasons for rejection Legal age No show Fit No certification Availability Backg…" at bounding box center [784, 403] width 558 height 351
click at [516, 492] on input "Send rejection message If unchecked, the applicant will not receive a rejection…" at bounding box center [510, 497] width 11 height 11
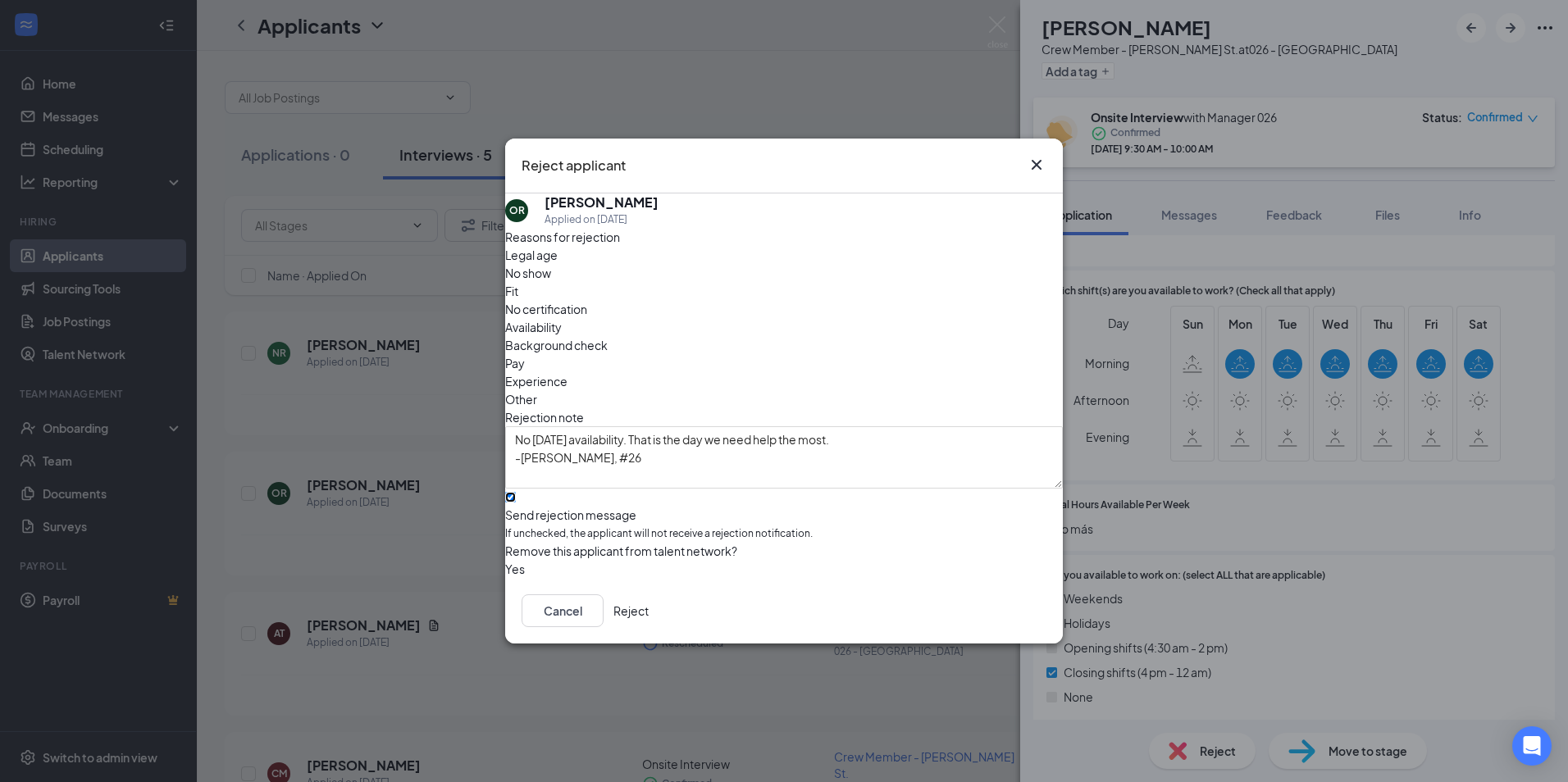
checkbox input "true"
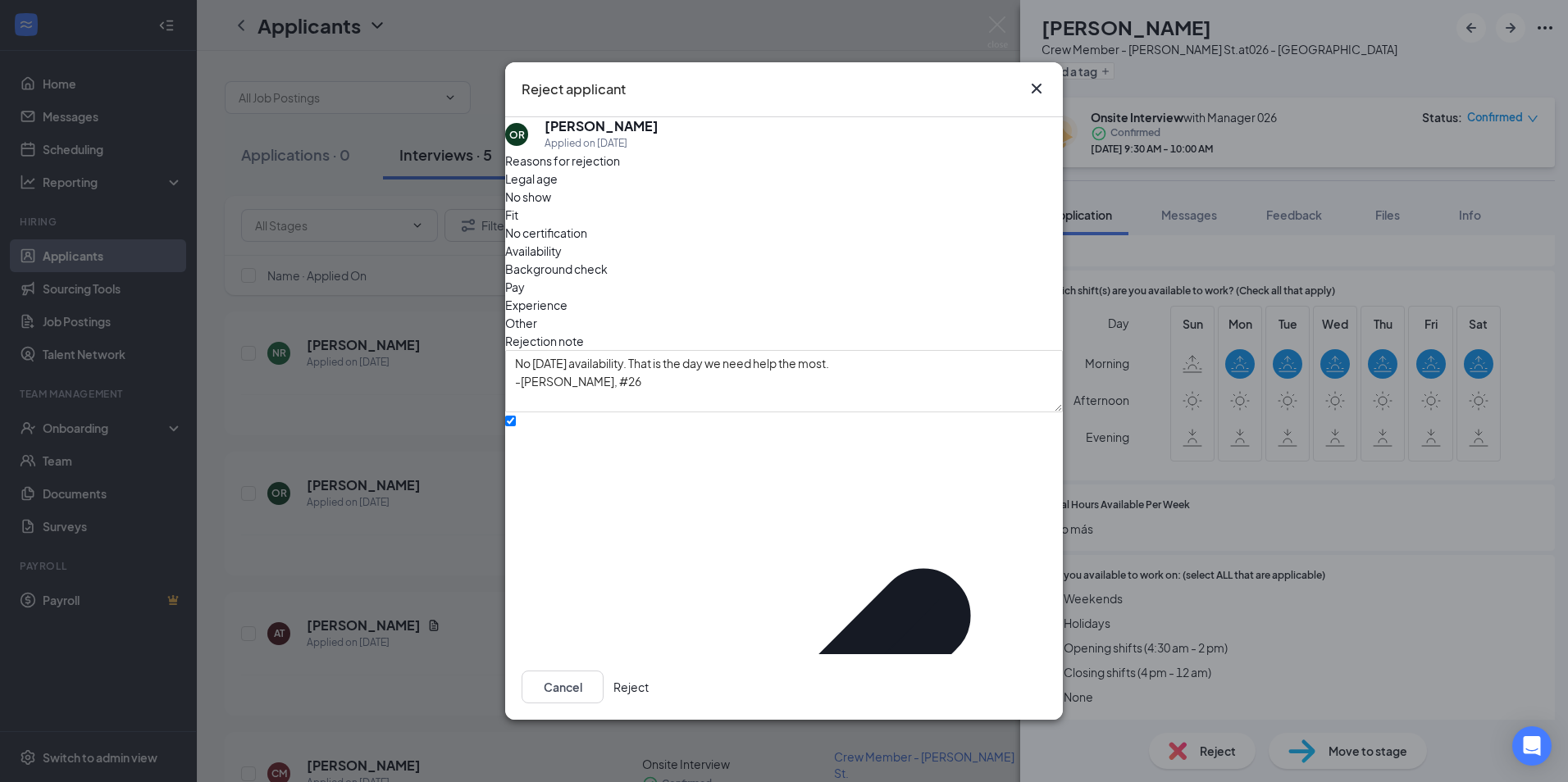
click at [649, 670] on button "Reject" at bounding box center [631, 686] width 35 height 33
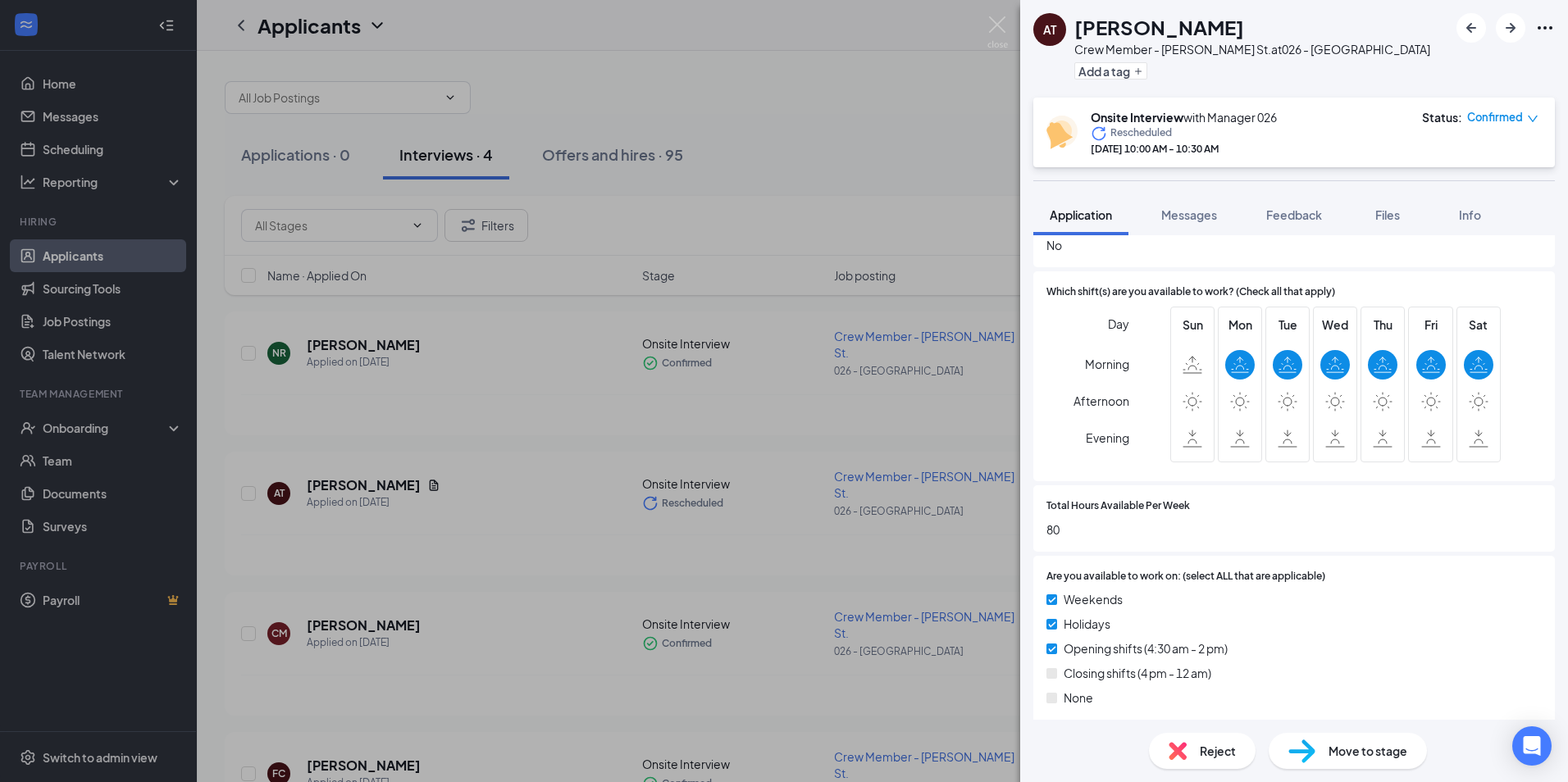
scroll to position [902, 0]
click at [1205, 751] on span "Reject" at bounding box center [1218, 751] width 36 height 18
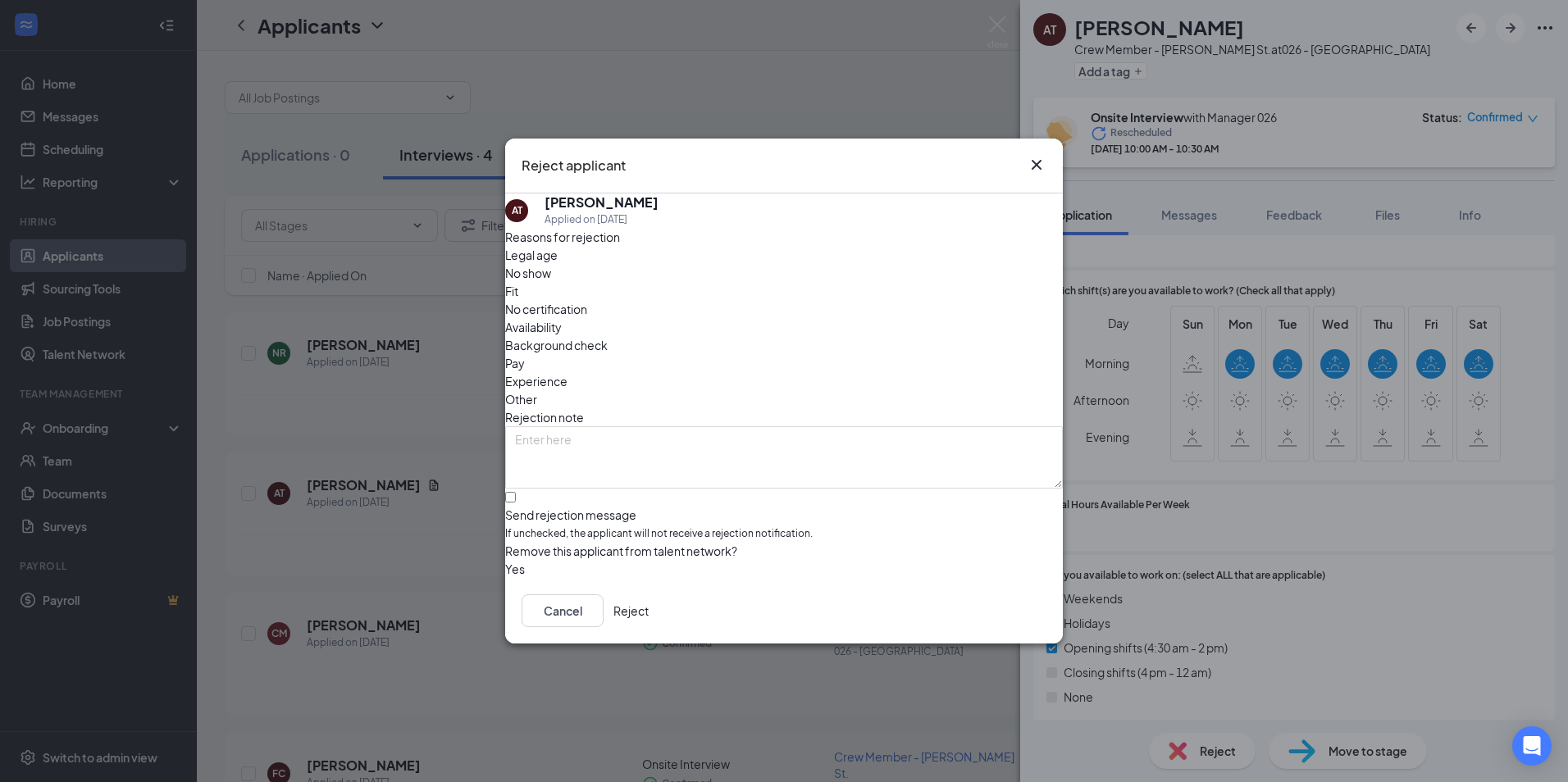
click at [562, 318] on span "Availability" at bounding box center [534, 328] width 57 height 18
click at [776, 426] on textarea at bounding box center [784, 457] width 558 height 63
type textarea "No [DATE] availability. That is the day we need help the most. -[PERSON_NAME], …"
click at [516, 492] on input "Send rejection message If unchecked, the applicant will not receive a rejection…" at bounding box center [510, 497] width 11 height 11
checkbox input "true"
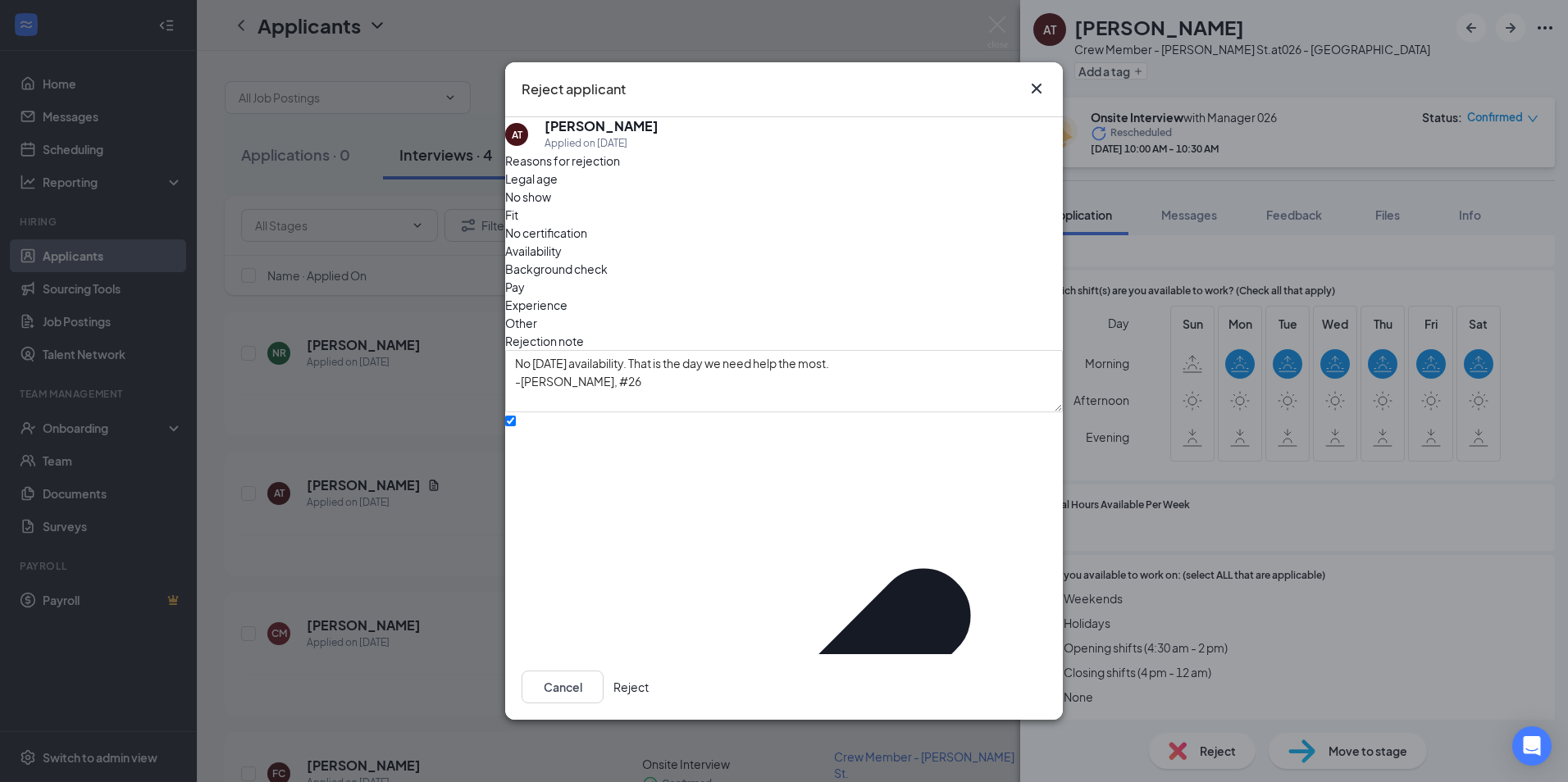
click at [649, 670] on button "Reject" at bounding box center [631, 686] width 35 height 33
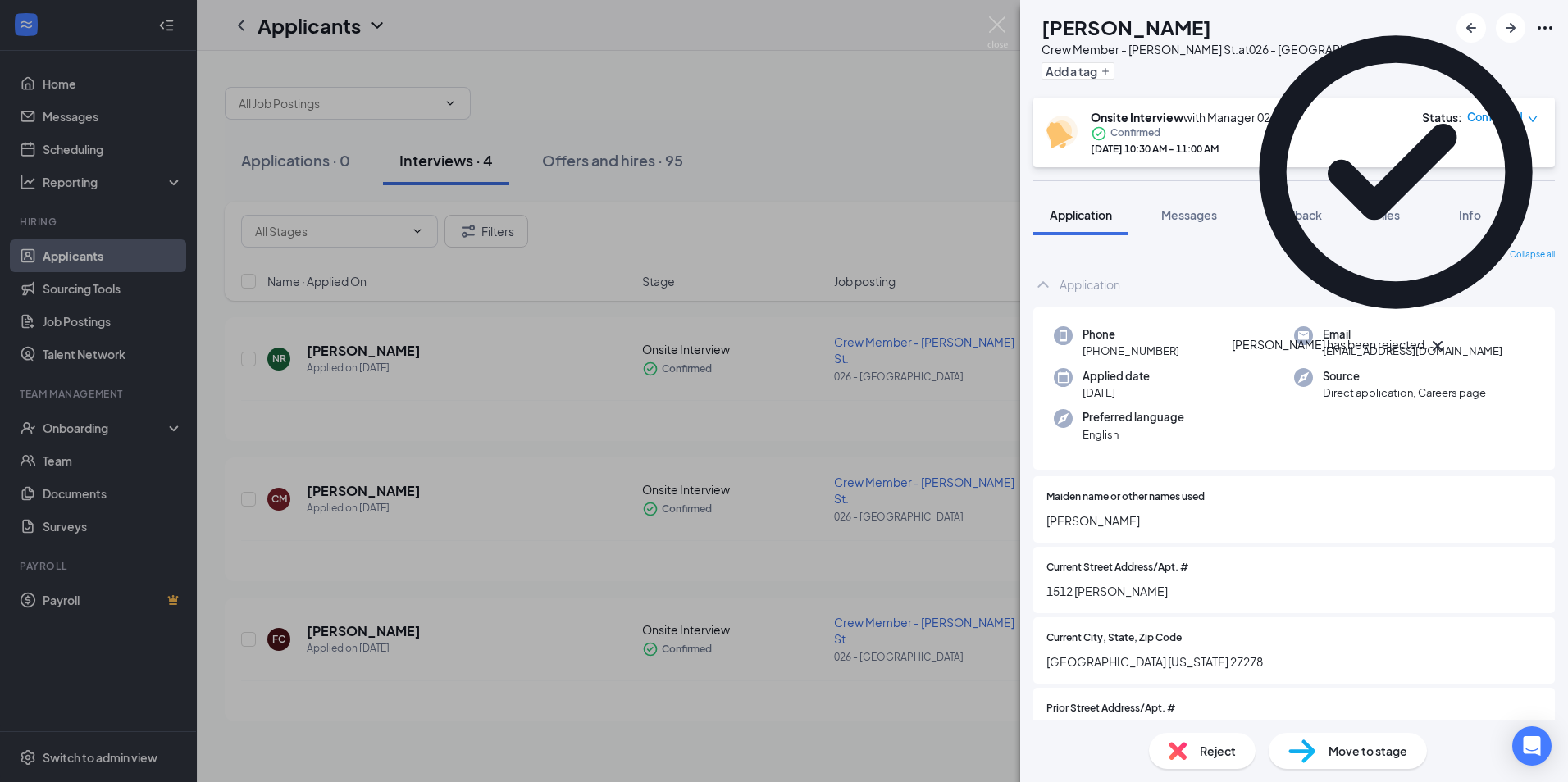
click at [631, 660] on div "CM [PERSON_NAME] Crew Member - [PERSON_NAME] St. at 026 - Hillsborough Add a ta…" at bounding box center [784, 391] width 1568 height 782
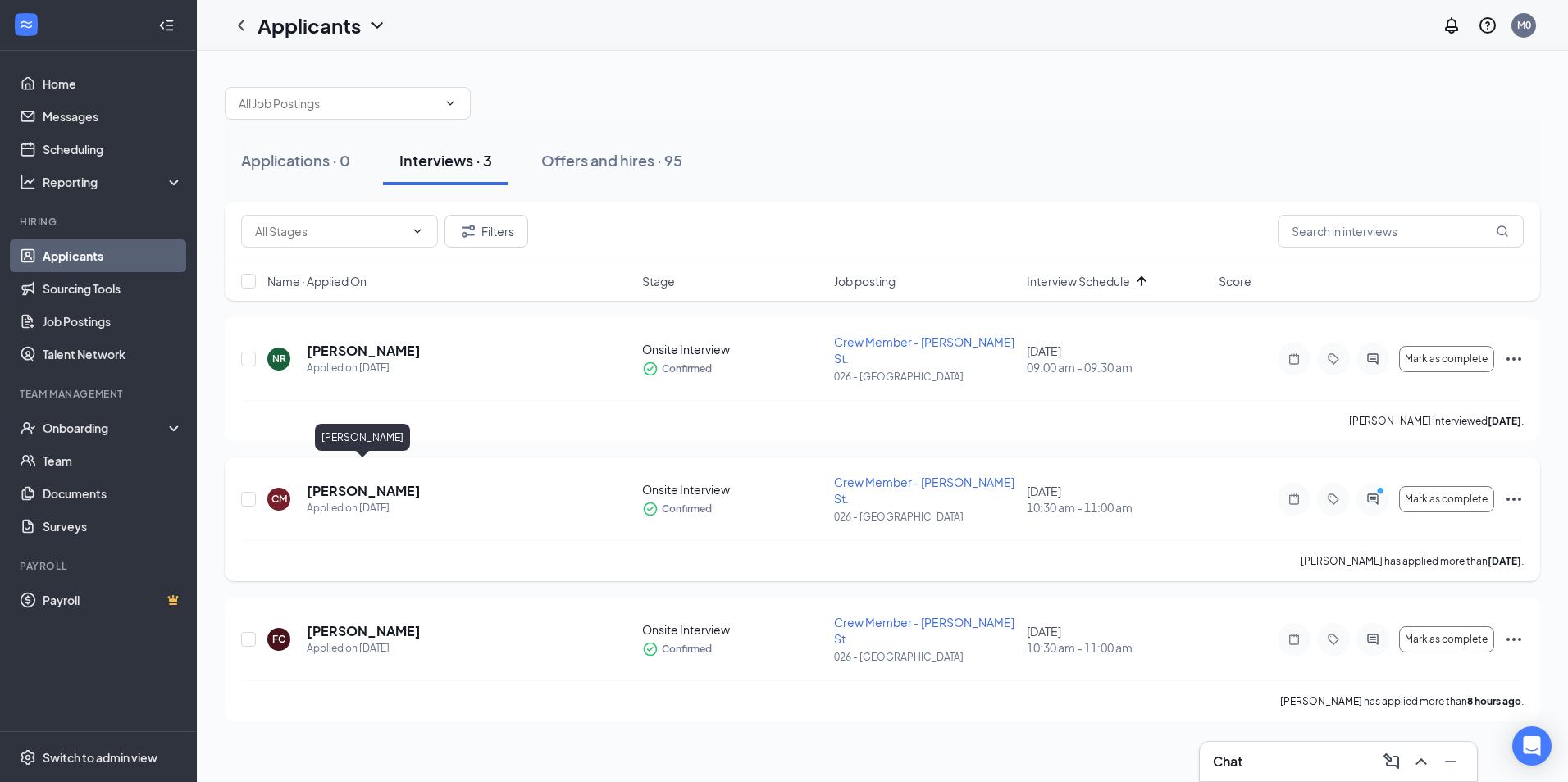
click at [382, 482] on h5 "[PERSON_NAME]" at bounding box center [364, 491] width 114 height 18
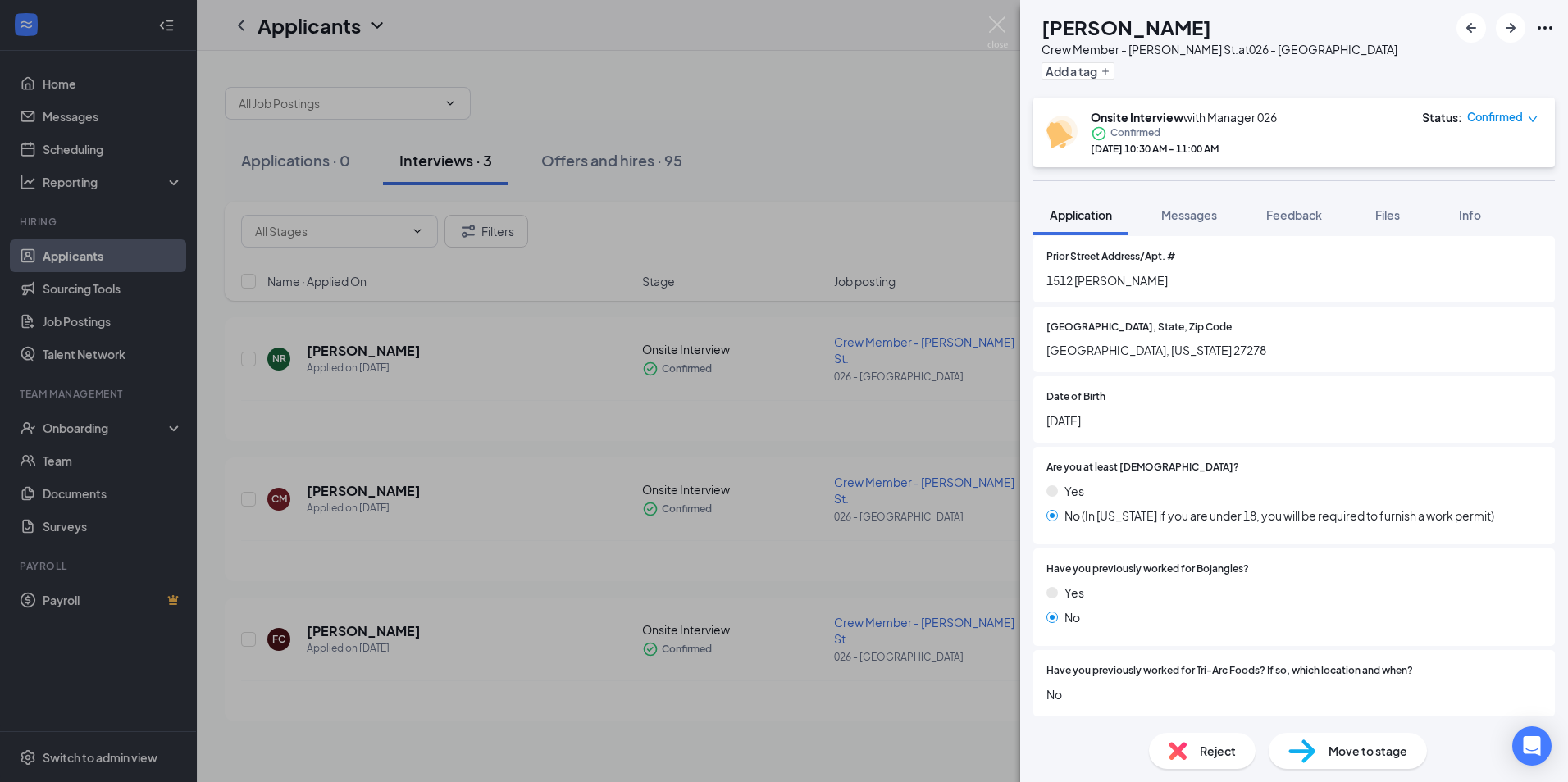
scroll to position [738, 0]
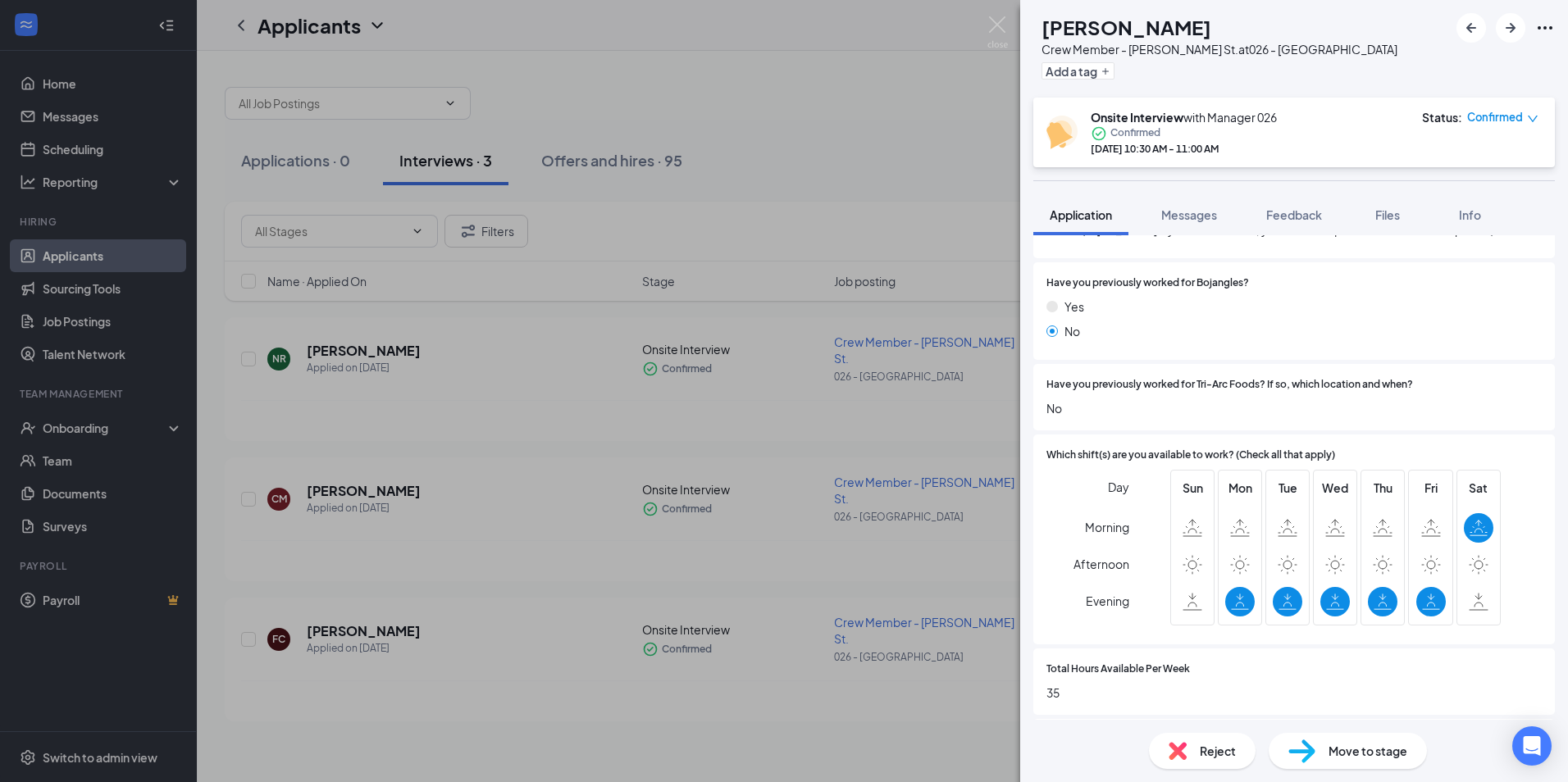
click at [1205, 750] on span "Reject" at bounding box center [1218, 751] width 36 height 18
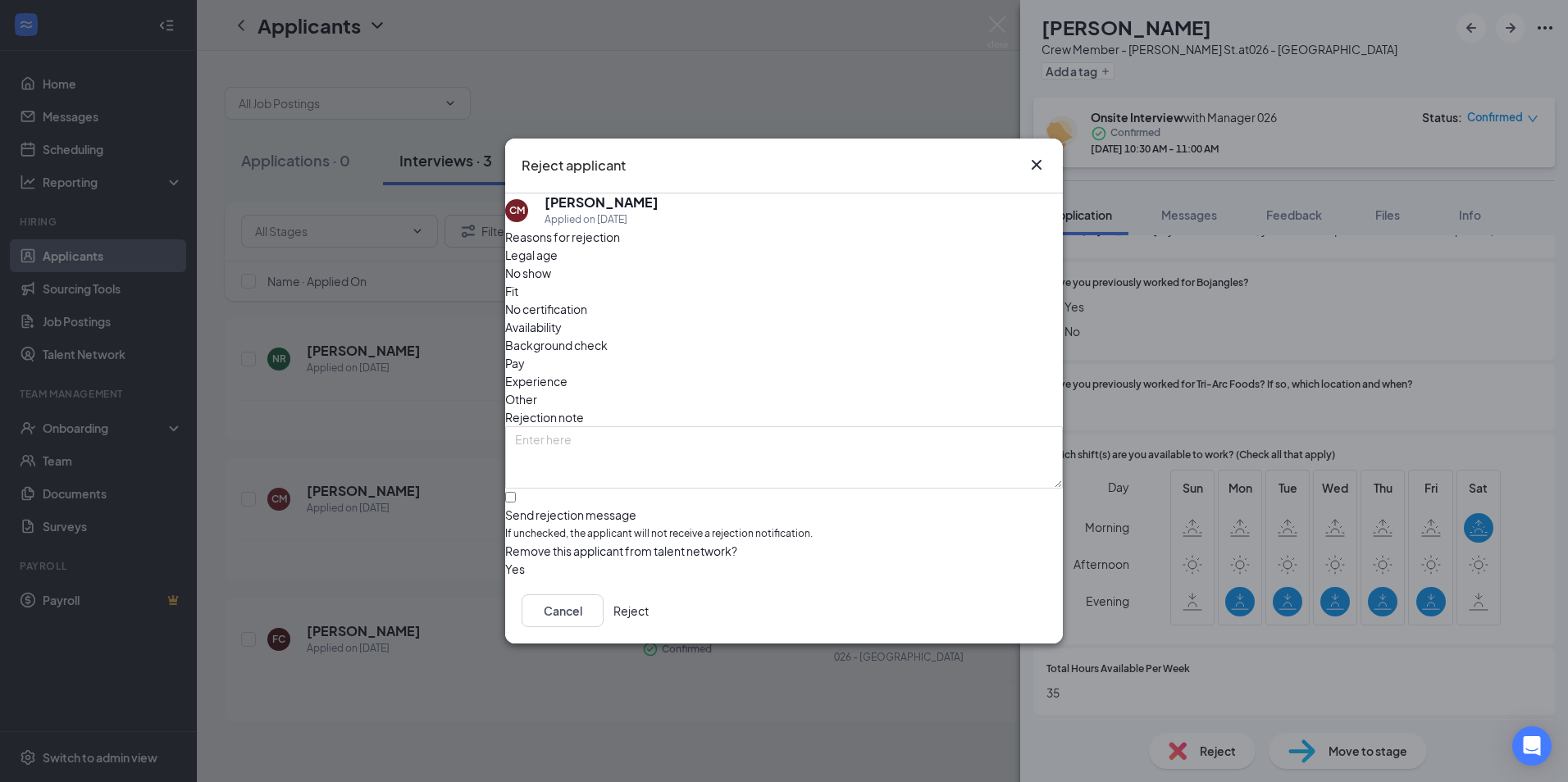
click at [854, 318] on div "Availability" at bounding box center [784, 328] width 558 height 18
click at [748, 426] on textarea at bounding box center [784, 457] width 558 height 63
type textarea "No [DATE] availability. That is the day we need help the most. -[PERSON_NAME], …"
click at [516, 492] on input "Send rejection message If unchecked, the applicant will not receive a rejection…" at bounding box center [510, 497] width 11 height 11
checkbox input "true"
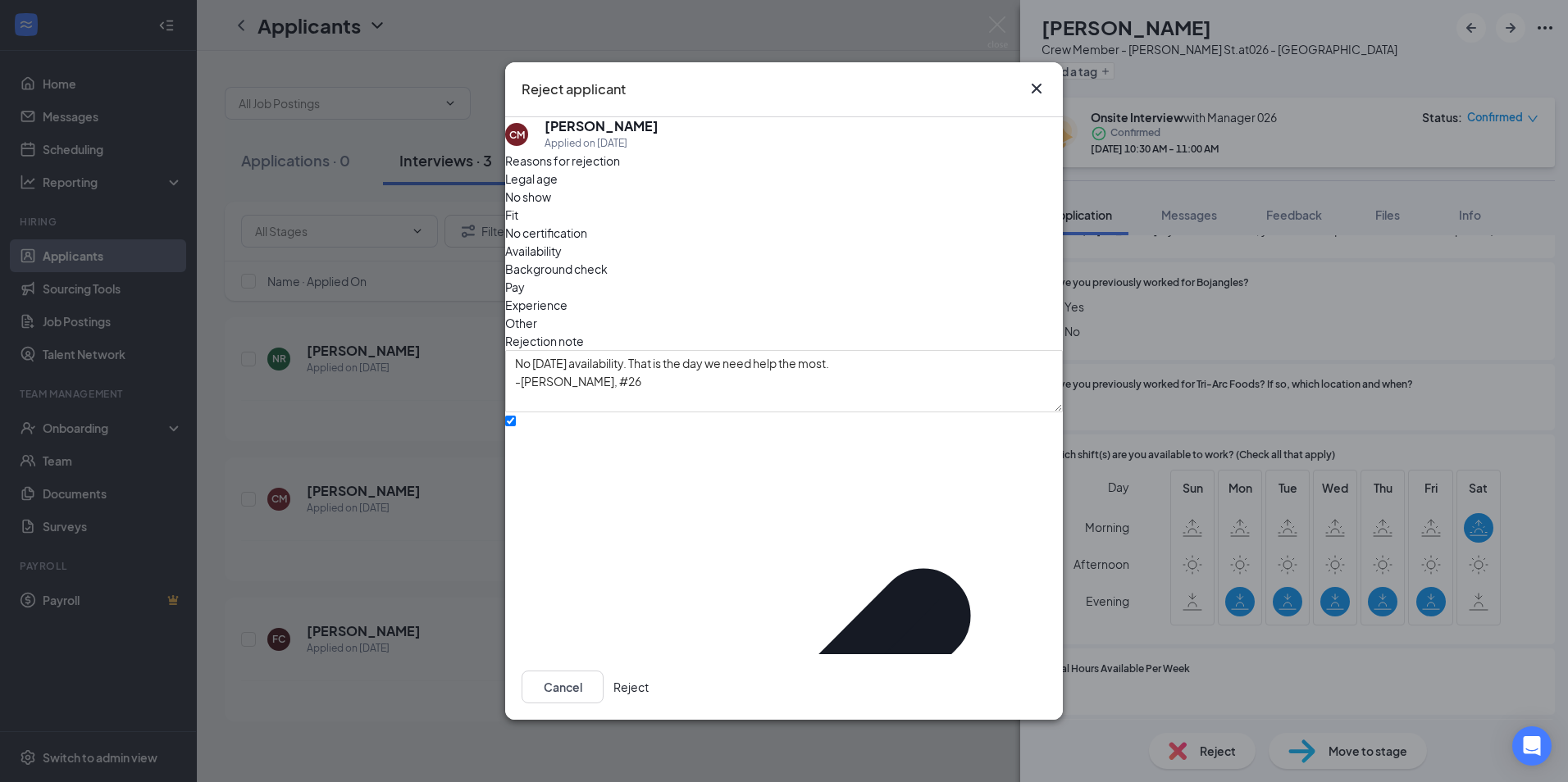
click at [649, 670] on button "Reject" at bounding box center [631, 686] width 35 height 33
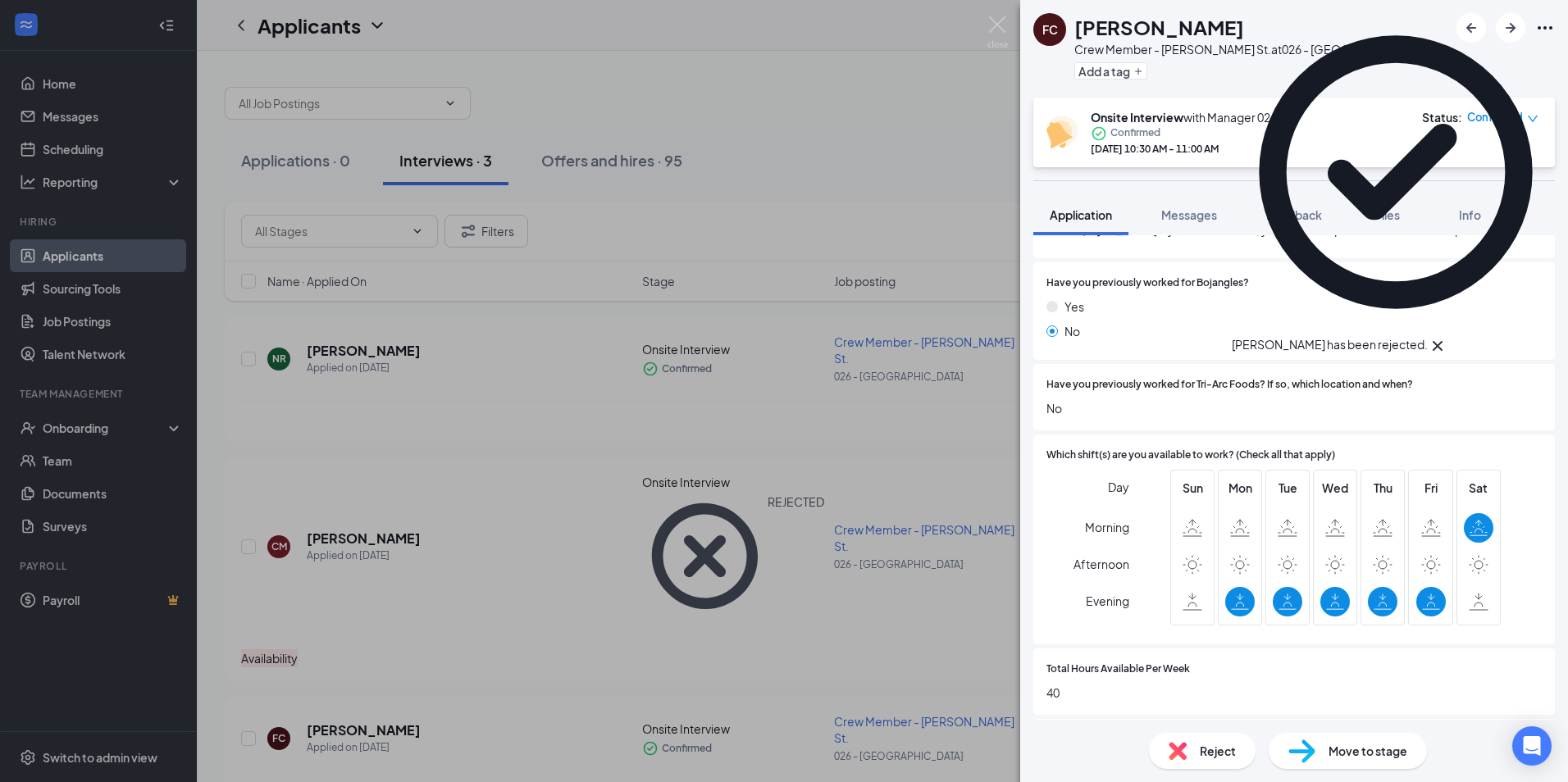
click at [549, 571] on div "[PERSON_NAME] Crisp Crew Member - [PERSON_NAME][GEOGRAPHIC_DATA] at [GEOGRAPHIC…" at bounding box center [784, 391] width 1568 height 782
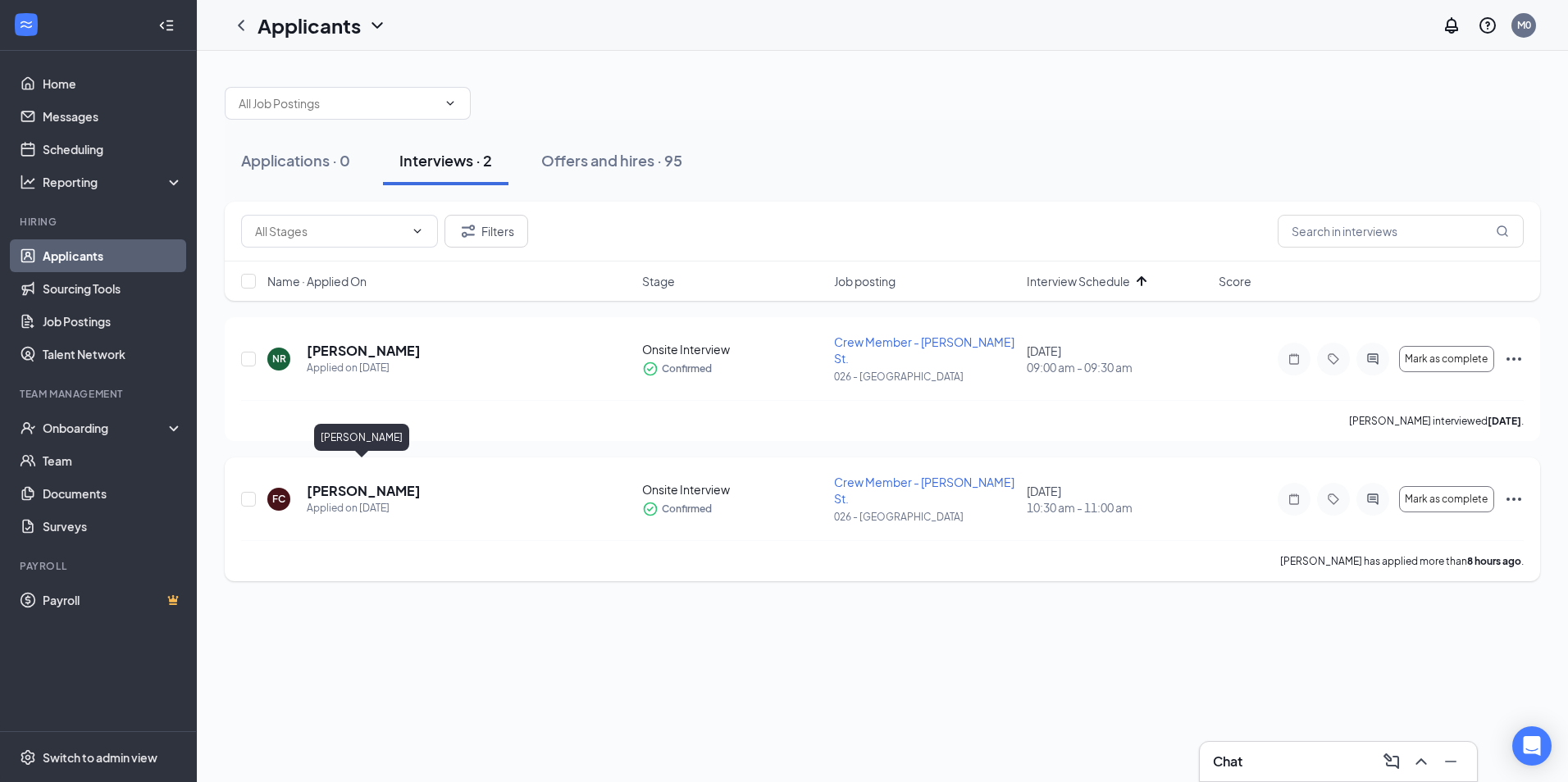
click at [389, 482] on h5 "[PERSON_NAME]" at bounding box center [364, 491] width 114 height 18
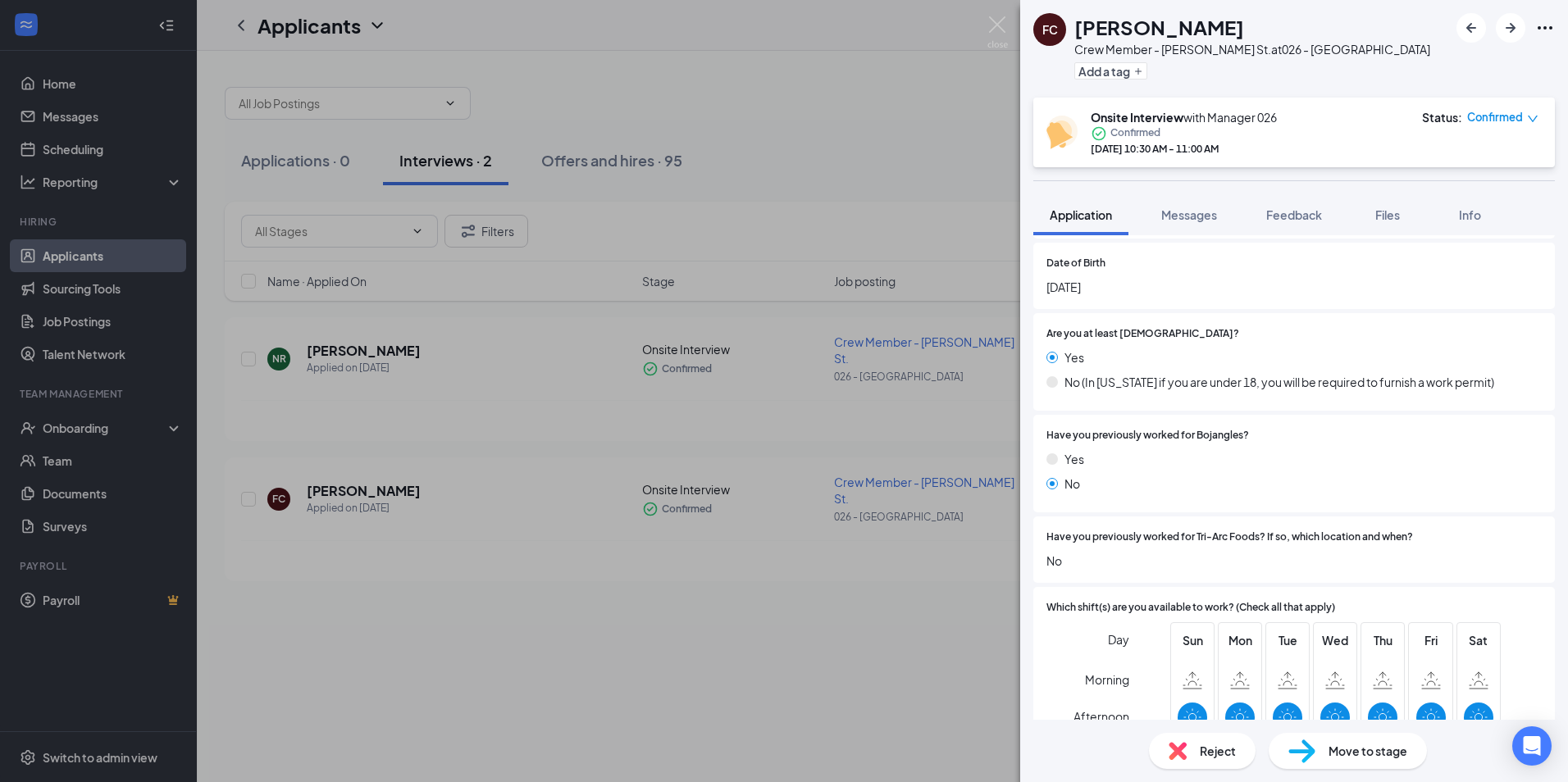
scroll to position [820, 0]
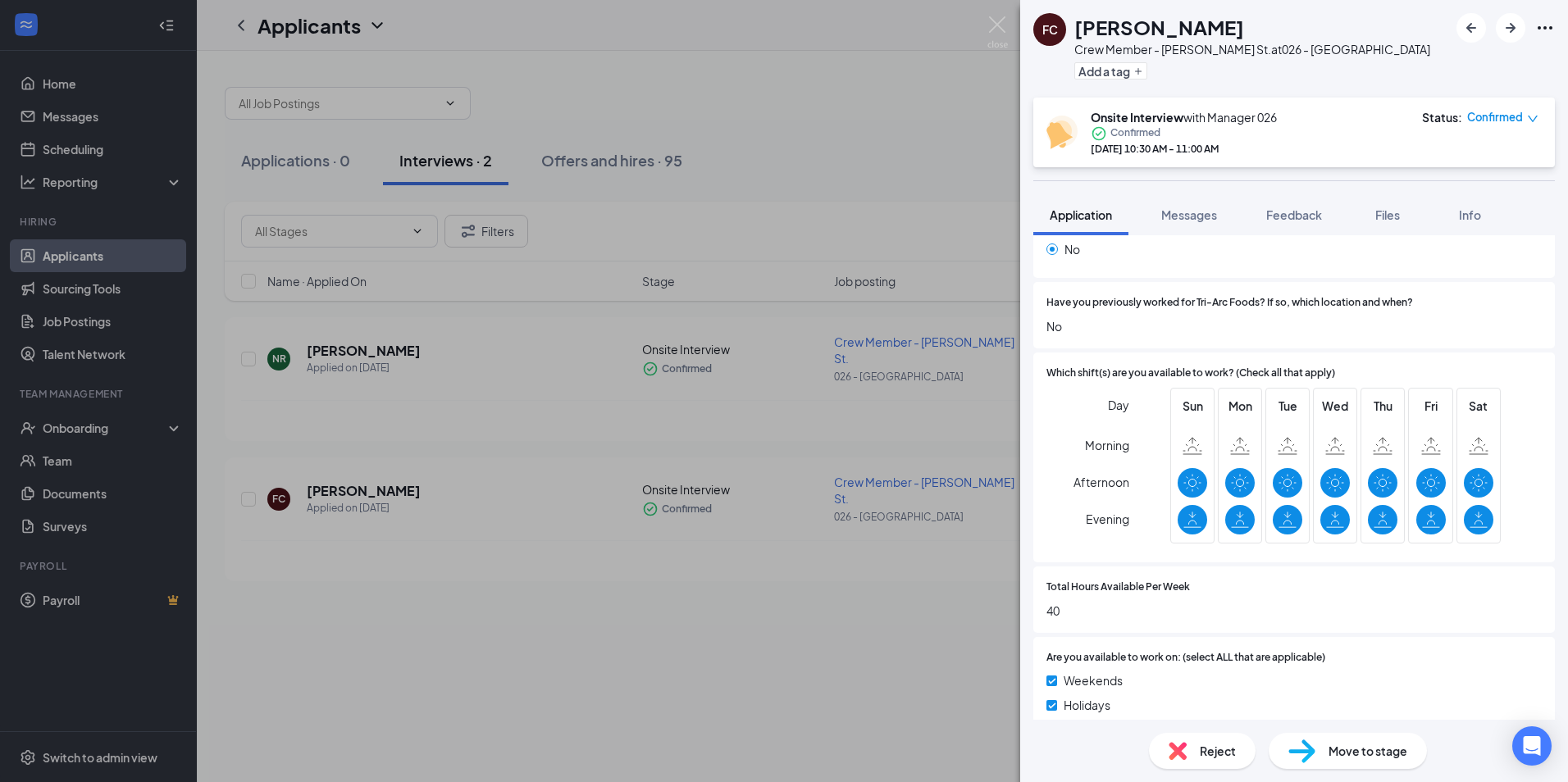
click at [930, 544] on div "[PERSON_NAME] Crisp Crew Member - [PERSON_NAME][GEOGRAPHIC_DATA] at [GEOGRAPHIC…" at bounding box center [784, 391] width 1568 height 782
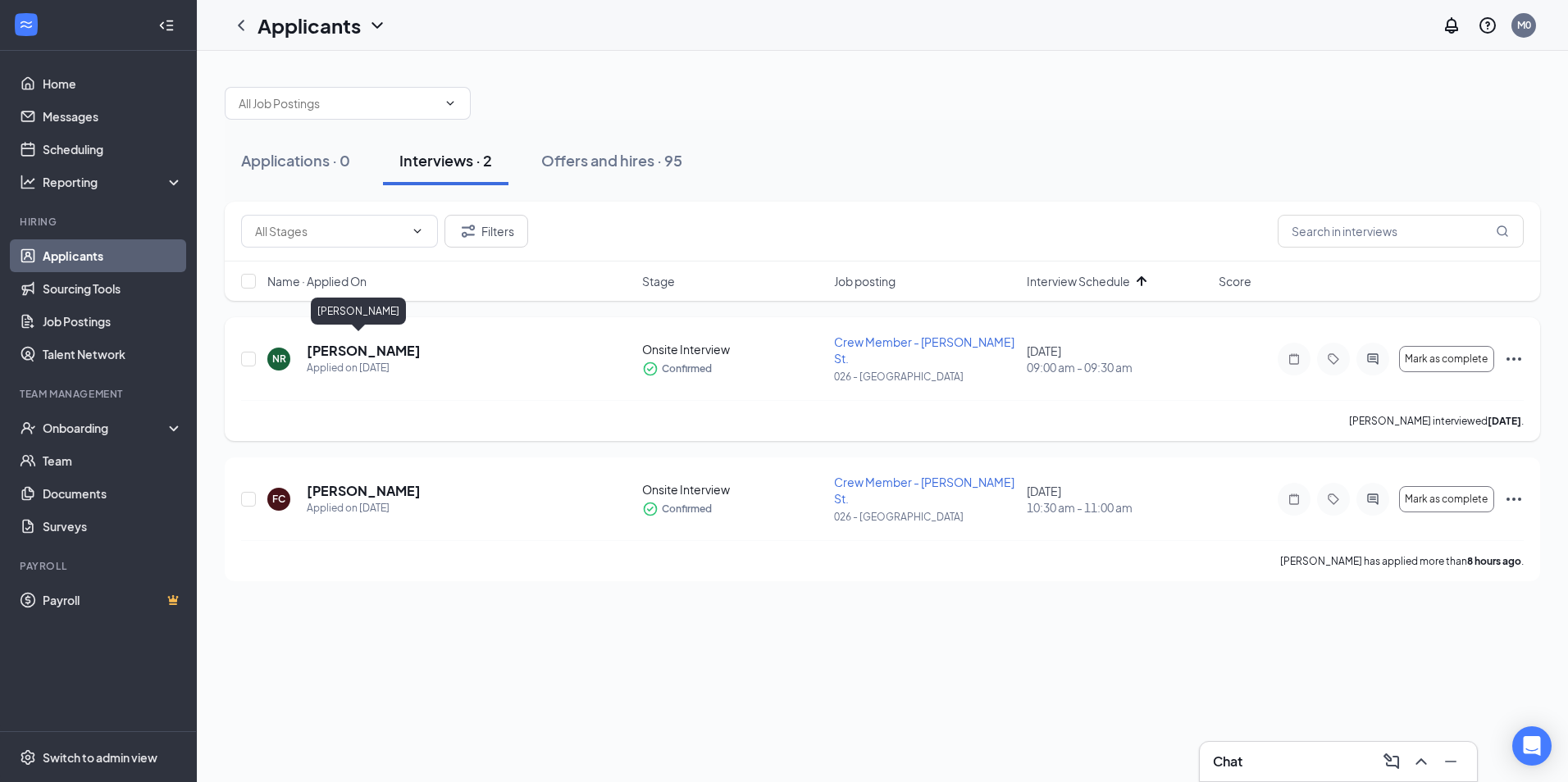
click at [369, 347] on h5 "[PERSON_NAME]" at bounding box center [364, 351] width 114 height 18
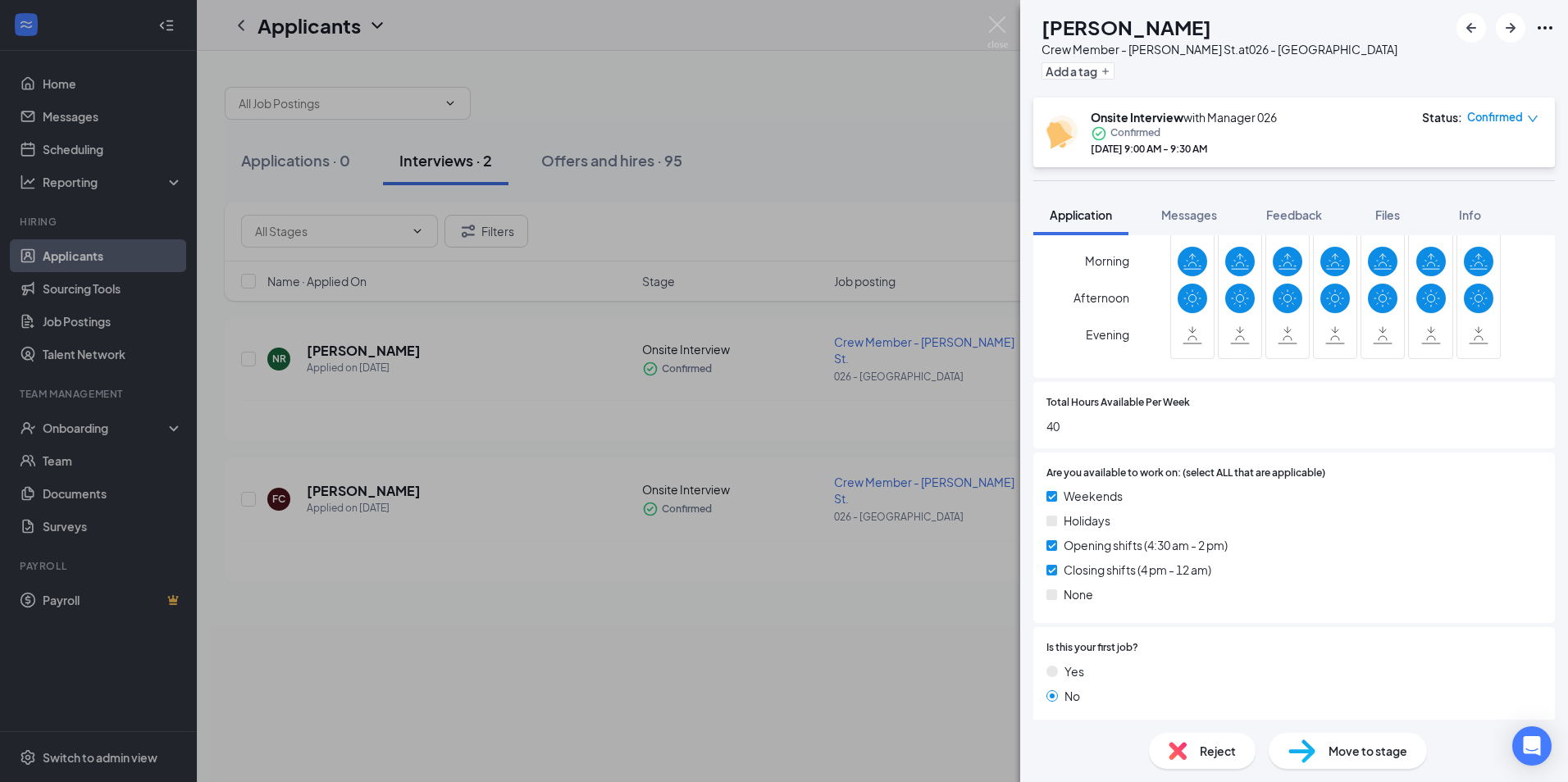
scroll to position [1065, 0]
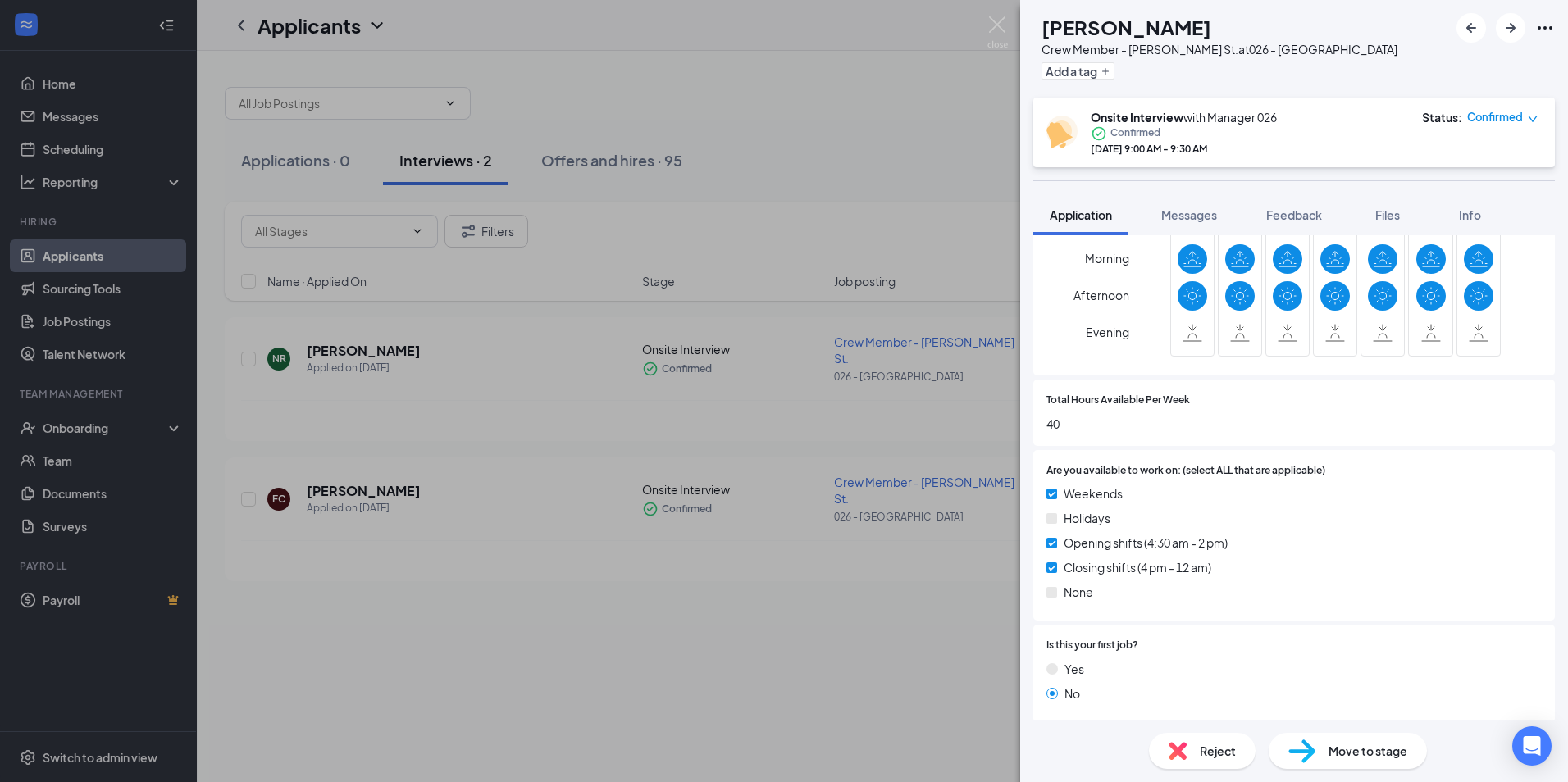
click at [681, 721] on div "NR [PERSON_NAME] Crew Member - [PERSON_NAME] St. at 026 - [GEOGRAPHIC_DATA] Add…" at bounding box center [784, 391] width 1568 height 782
